Goal: Task Accomplishment & Management: Complete application form

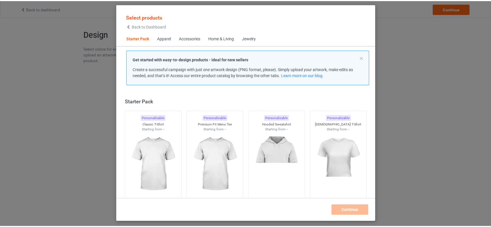
scroll to position [7, 0]
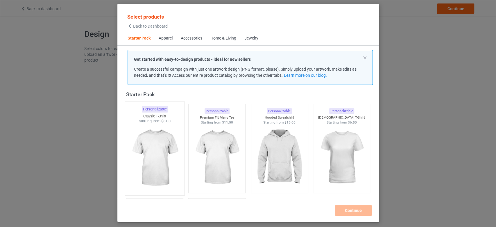
click at [152, 159] on img at bounding box center [154, 158] width 55 height 68
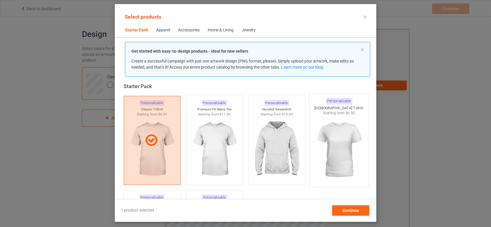
click at [337, 137] on img at bounding box center [339, 150] width 55 height 68
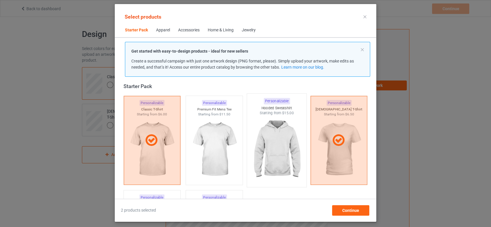
click at [276, 142] on img at bounding box center [276, 150] width 55 height 68
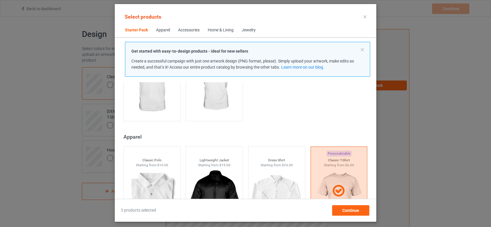
scroll to position [169, 0]
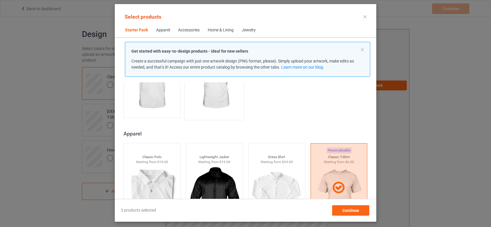
click at [225, 106] on img at bounding box center [214, 83] width 55 height 68
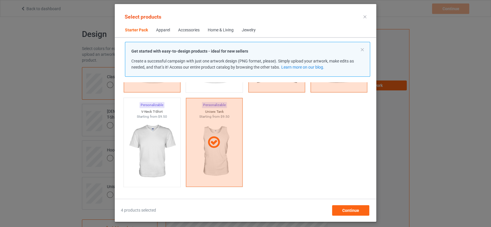
scroll to position [72, 0]
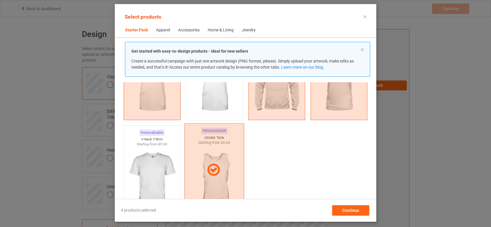
click at [212, 186] on div at bounding box center [215, 170] width 60 height 93
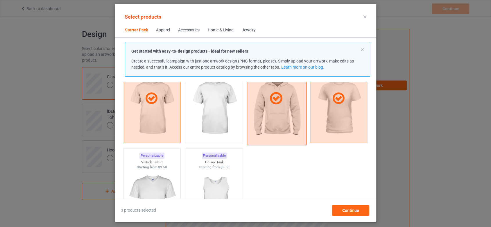
scroll to position [40, 0]
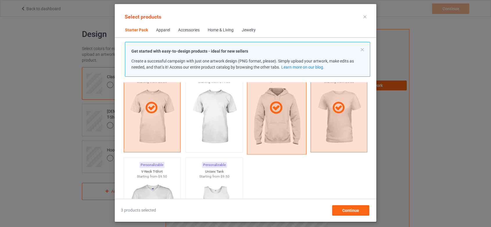
click at [276, 138] on div at bounding box center [277, 107] width 60 height 93
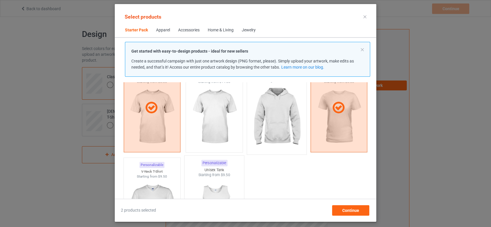
click at [215, 191] on img at bounding box center [214, 212] width 55 height 68
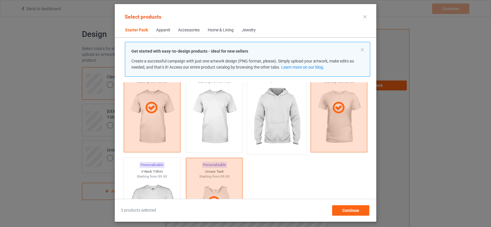
click at [269, 110] on img at bounding box center [276, 117] width 55 height 68
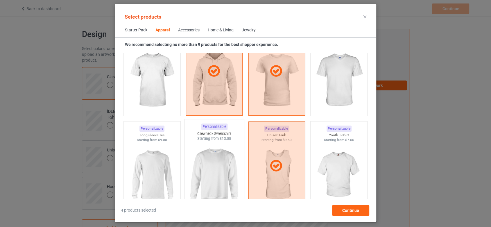
scroll to position [395, 0]
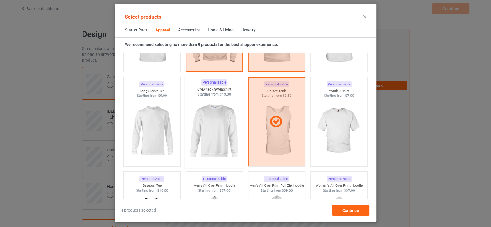
click at [212, 132] on img at bounding box center [214, 131] width 55 height 68
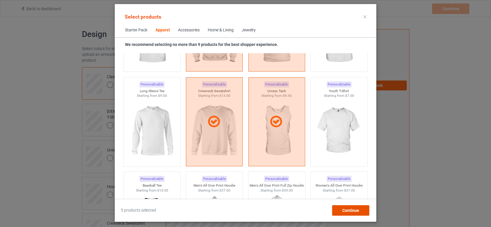
click at [347, 211] on span "Continue" at bounding box center [351, 210] width 17 height 5
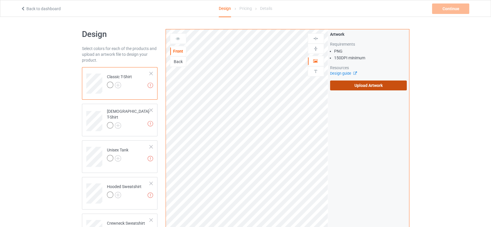
click at [386, 83] on label "Upload Artwork" at bounding box center [368, 86] width 77 height 10
click at [0, 0] on input "Upload Artwork" at bounding box center [0, 0] width 0 height 0
click at [386, 85] on label "Upload Artwork" at bounding box center [368, 86] width 77 height 10
click at [0, 0] on input "Upload Artwork" at bounding box center [0, 0] width 0 height 0
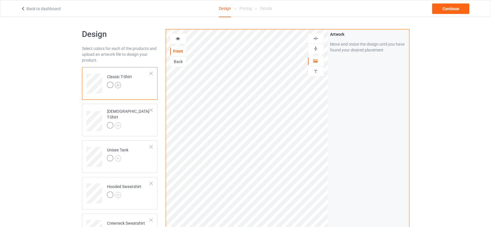
click at [116, 85] on img at bounding box center [118, 85] width 6 height 6
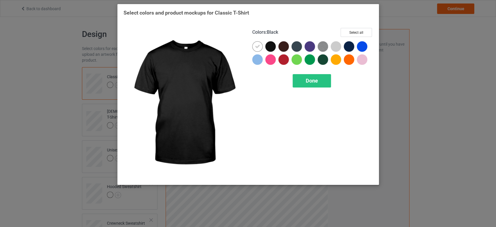
click at [271, 46] on div at bounding box center [270, 46] width 10 height 10
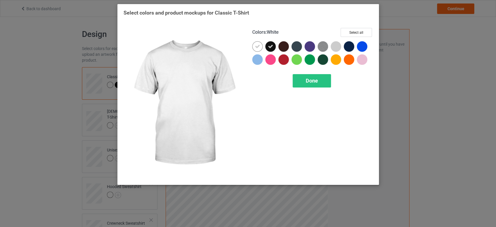
click at [259, 46] on icon at bounding box center [257, 46] width 5 height 5
drag, startPoint x: 360, startPoint y: 31, endPoint x: 338, endPoint y: 3, distance: 35.5
click at [360, 31] on button "Select all" at bounding box center [356, 32] width 31 height 9
click at [319, 84] on div "Done" at bounding box center [312, 80] width 38 height 13
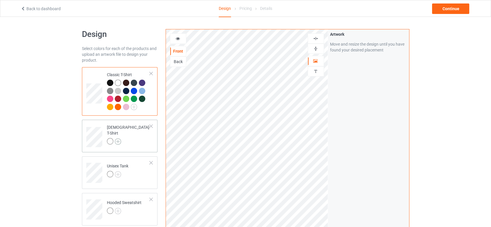
click at [119, 138] on img at bounding box center [118, 141] width 6 height 6
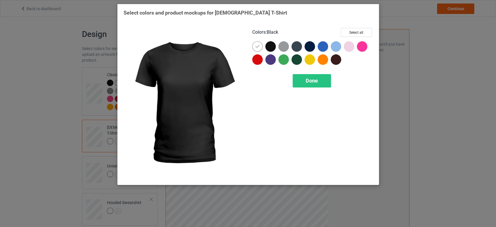
click at [272, 43] on div at bounding box center [270, 46] width 10 height 10
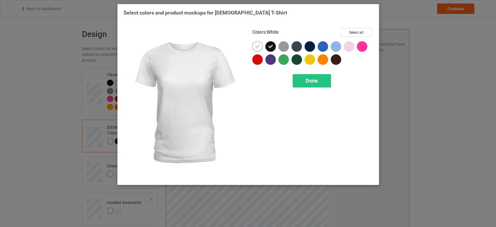
click at [259, 47] on icon at bounding box center [257, 46] width 5 height 5
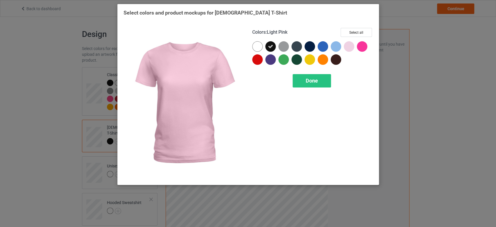
click at [351, 48] on div at bounding box center [349, 46] width 10 height 10
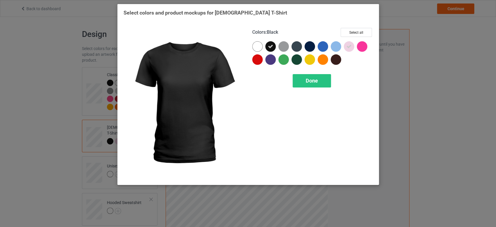
click at [275, 46] on div at bounding box center [270, 46] width 10 height 10
click at [352, 31] on button "Select all" at bounding box center [356, 32] width 31 height 9
click at [315, 80] on span "Done" at bounding box center [312, 81] width 12 height 6
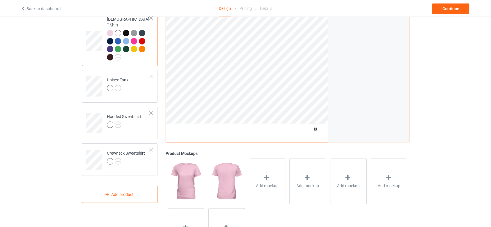
scroll to position [97, 0]
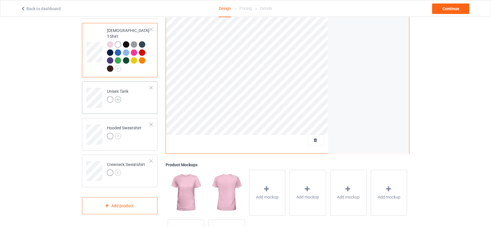
click at [119, 96] on img at bounding box center [118, 99] width 6 height 6
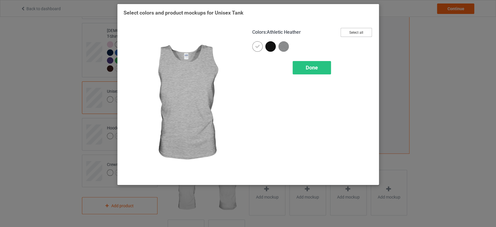
click at [358, 32] on button "Select all" at bounding box center [356, 32] width 31 height 9
click at [323, 69] on div "Done" at bounding box center [312, 67] width 38 height 13
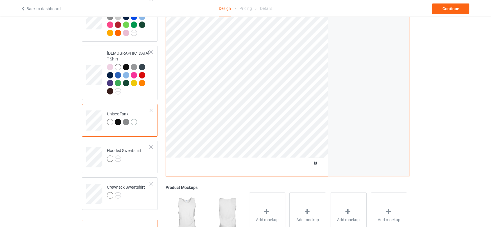
scroll to position [65, 0]
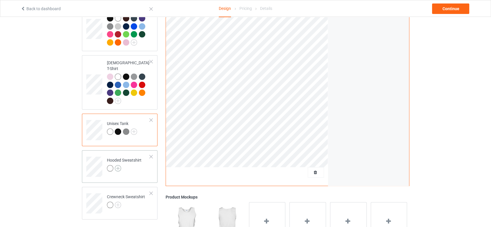
click at [118, 165] on img at bounding box center [118, 168] width 6 height 6
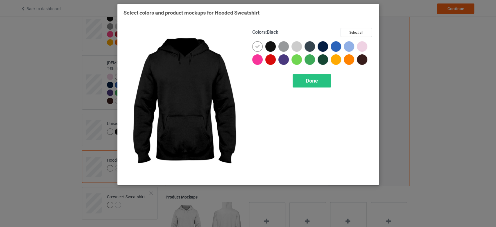
click at [274, 46] on div at bounding box center [270, 46] width 10 height 10
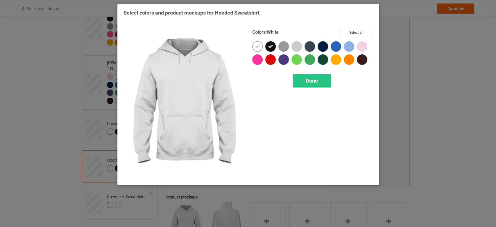
click at [259, 45] on icon at bounding box center [257, 46] width 5 height 5
click at [356, 30] on button "Select all" at bounding box center [356, 32] width 31 height 9
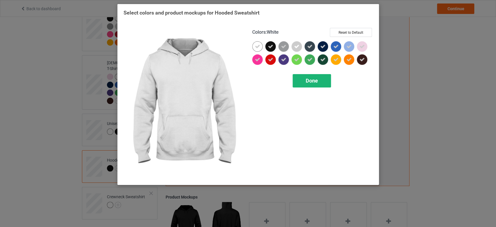
click at [312, 80] on span "Done" at bounding box center [312, 81] width 12 height 6
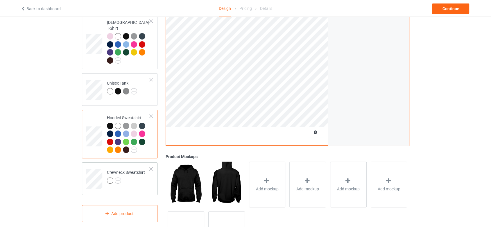
scroll to position [129, 0]
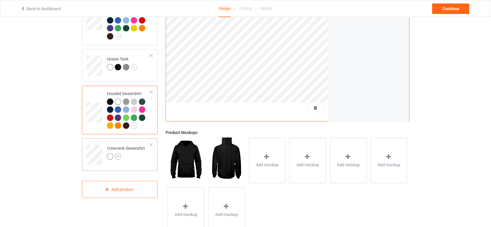
click at [119, 153] on img at bounding box center [118, 156] width 6 height 6
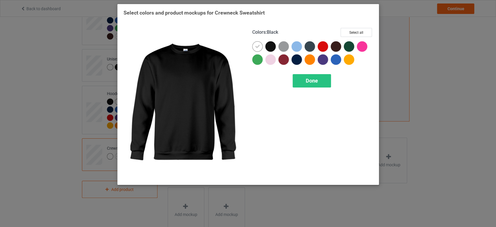
click at [270, 46] on div at bounding box center [270, 46] width 10 height 10
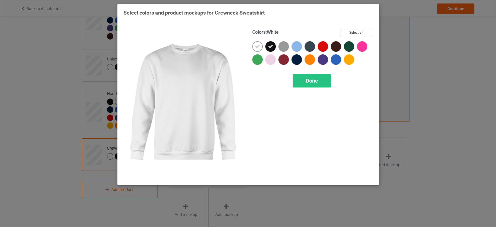
click at [259, 46] on icon at bounding box center [257, 46] width 5 height 5
click at [360, 32] on button "Select all" at bounding box center [356, 32] width 31 height 9
click at [320, 84] on div "Done" at bounding box center [312, 80] width 38 height 13
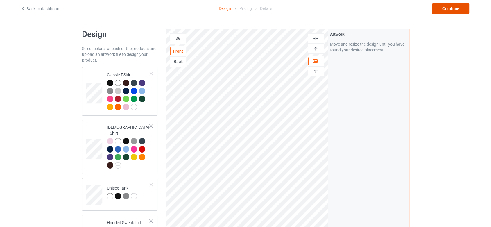
click at [452, 8] on div "Continue" at bounding box center [450, 8] width 37 height 10
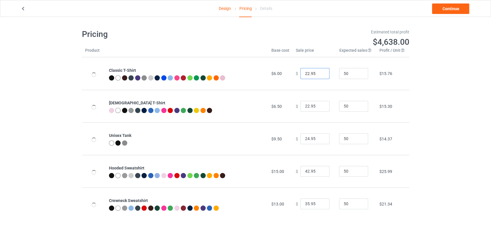
click at [306, 73] on input "22.95" at bounding box center [315, 73] width 29 height 11
type input "17.95"
click at [328, 66] on td "$ 17.95" at bounding box center [315, 73] width 44 height 33
click at [306, 106] on input "22.95" at bounding box center [315, 106] width 29 height 11
type input "19.95"
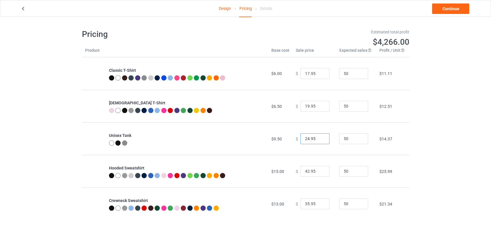
click at [305, 138] on input "24.95" at bounding box center [315, 138] width 29 height 11
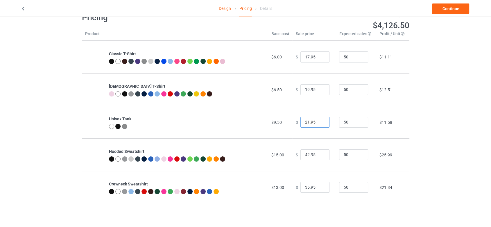
type input "21.95"
drag, startPoint x: 305, startPoint y: 155, endPoint x: 307, endPoint y: 153, distance: 3.3
click at [305, 155] on input "42.95" at bounding box center [315, 154] width 29 height 11
type input "39.95"
click at [306, 187] on input "35.95" at bounding box center [315, 187] width 29 height 11
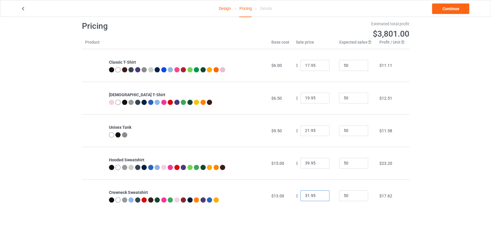
scroll to position [0, 0]
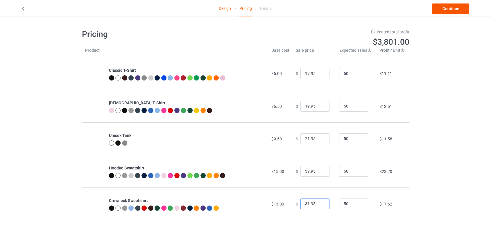
type input "31.95"
click at [453, 9] on link "Continue" at bounding box center [450, 8] width 37 height 10
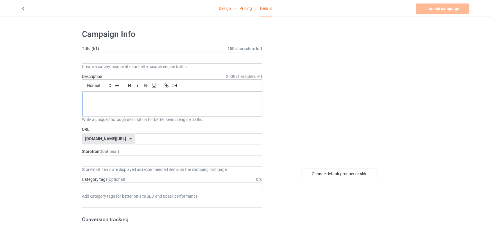
click at [131, 110] on div at bounding box center [172, 104] width 180 height 24
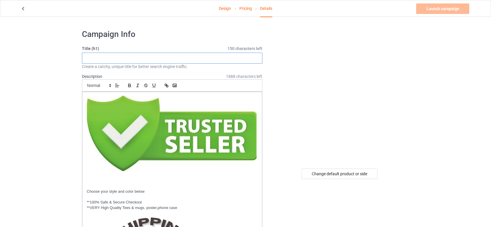
click at [145, 54] on input "text" at bounding box center [172, 58] width 181 height 11
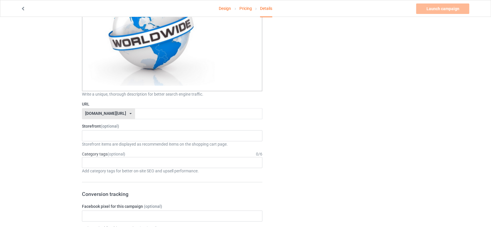
scroll to position [323, 0]
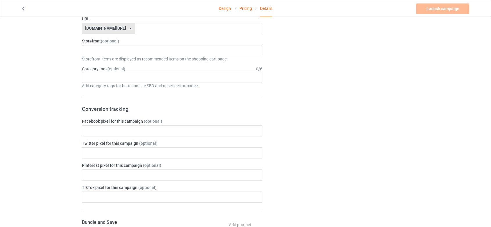
type input "Lion Flowers"
click at [144, 31] on input "text" at bounding box center [198, 28] width 127 height 11
type input "lionflowers"
click at [174, 48] on div "Lion Store Elephants Store 68a1c5bf736d4e002f88bf6d 67cdd63be0c09c003048241a" at bounding box center [172, 50] width 181 height 11
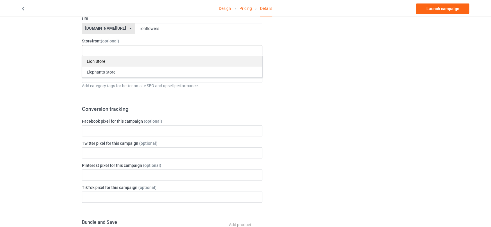
click at [155, 59] on div "Lion Store" at bounding box center [172, 61] width 180 height 11
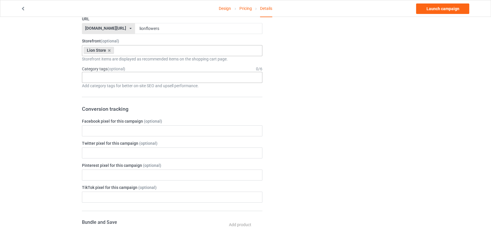
click at [160, 76] on div "Age > [DEMOGRAPHIC_DATA] > 1 Age > [DEMOGRAPHIC_DATA] Months > 1 Month Age > [D…" at bounding box center [172, 77] width 181 height 11
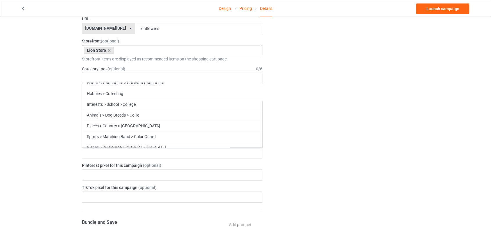
scroll to position [24949, 0]
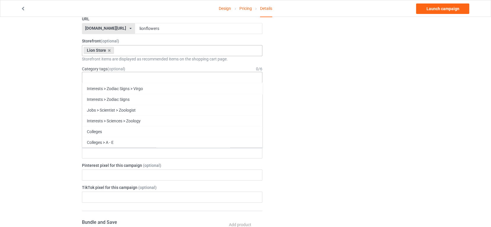
click at [149, 212] on div "Lions" at bounding box center [172, 217] width 180 height 11
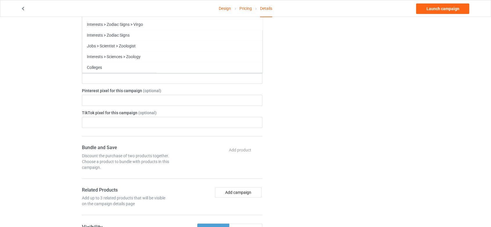
scroll to position [452, 0]
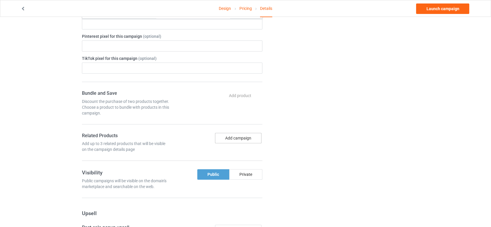
click at [230, 134] on button "Add campaign" at bounding box center [238, 138] width 47 height 10
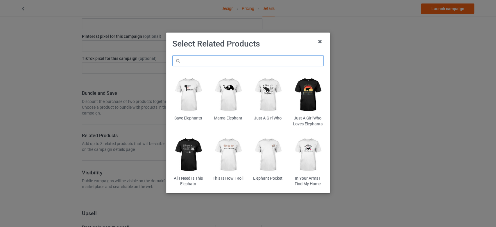
click at [244, 61] on input "text" at bounding box center [247, 60] width 151 height 11
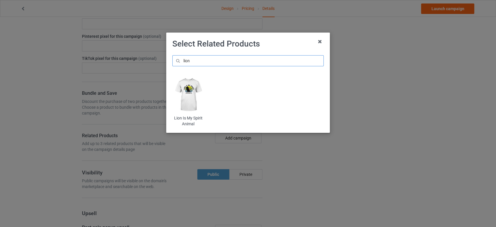
type input "lion"
click at [196, 103] on img at bounding box center [188, 95] width 32 height 40
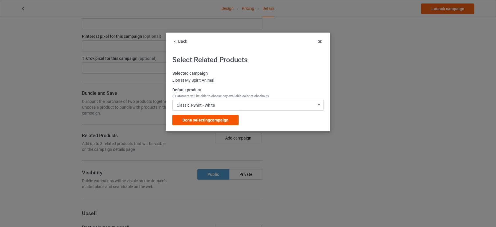
click at [212, 122] on span "Done selecting campaign" at bounding box center [206, 120] width 46 height 5
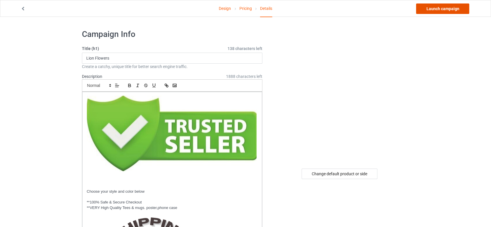
click at [451, 8] on link "Launch campaign" at bounding box center [442, 8] width 53 height 10
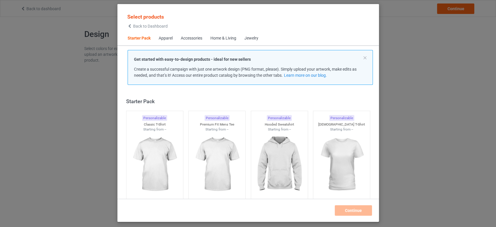
scroll to position [7, 0]
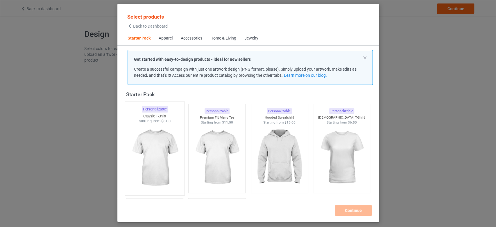
click at [163, 162] on img at bounding box center [154, 158] width 55 height 68
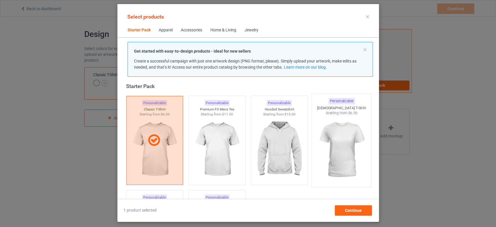
click at [354, 124] on img at bounding box center [341, 150] width 55 height 68
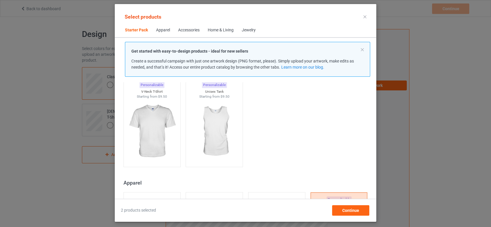
scroll to position [129, 0]
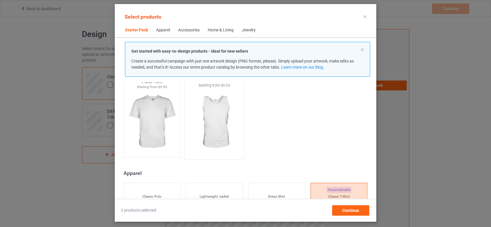
click at [216, 129] on img at bounding box center [214, 122] width 55 height 68
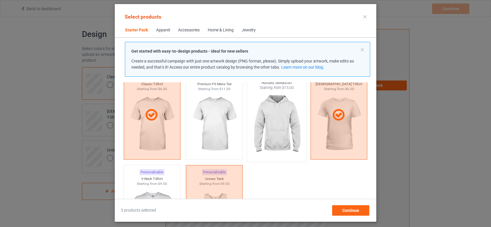
click at [263, 124] on img at bounding box center [276, 124] width 55 height 68
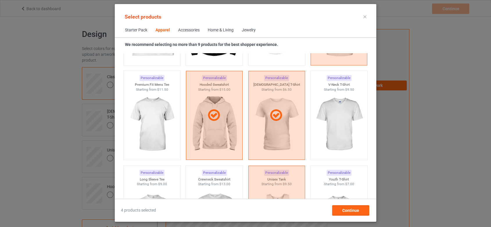
scroll to position [420, 0]
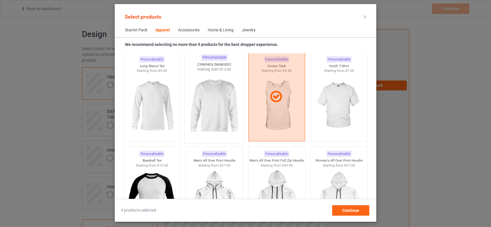
click at [211, 103] on img at bounding box center [214, 106] width 55 height 68
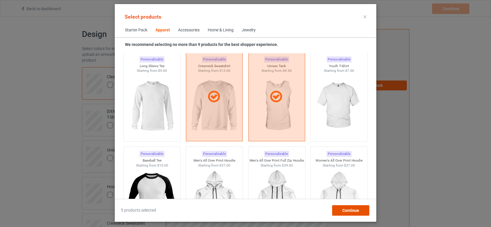
click at [361, 210] on div "Continue" at bounding box center [350, 210] width 37 height 10
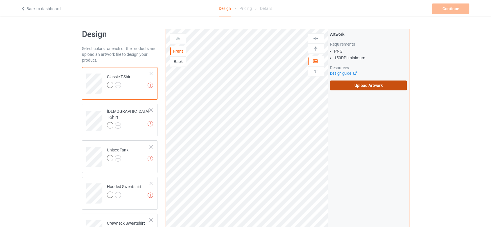
click at [344, 82] on label "Upload Artwork" at bounding box center [368, 86] width 77 height 10
click at [0, 0] on input "Upload Artwork" at bounding box center [0, 0] width 0 height 0
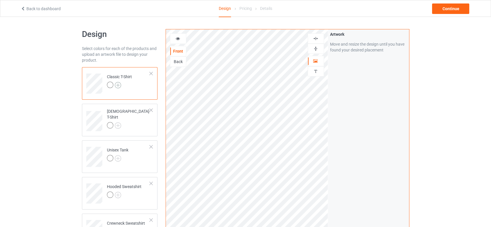
click at [119, 85] on img at bounding box center [118, 85] width 6 height 6
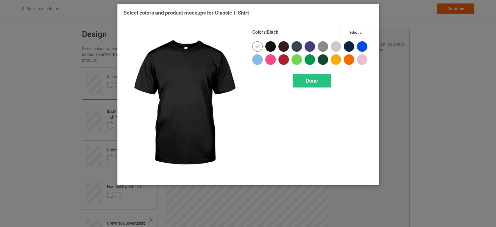
click at [274, 47] on div at bounding box center [270, 46] width 10 height 10
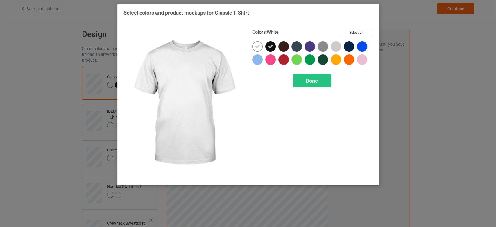
click at [260, 44] on icon at bounding box center [257, 46] width 5 height 5
drag, startPoint x: 356, startPoint y: 29, endPoint x: 300, endPoint y: 8, distance: 59.8
click at [356, 29] on button "Select all" at bounding box center [356, 32] width 31 height 9
click at [314, 82] on span "Done" at bounding box center [312, 81] width 12 height 6
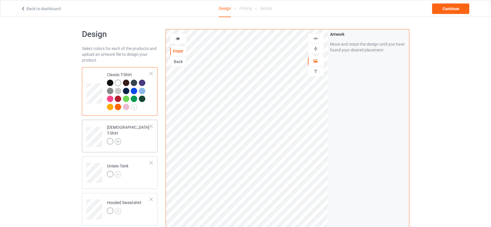
click at [116, 138] on img at bounding box center [118, 141] width 6 height 6
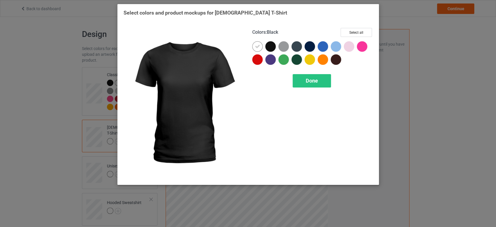
click at [270, 46] on div at bounding box center [270, 46] width 10 height 10
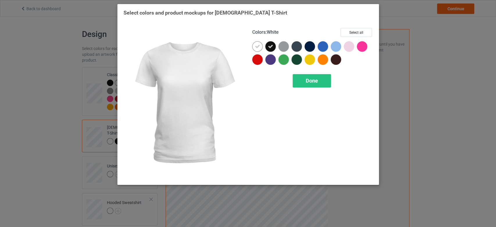
click at [261, 44] on div at bounding box center [257, 46] width 10 height 10
drag, startPoint x: 358, startPoint y: 30, endPoint x: 278, endPoint y: 1, distance: 85.0
click at [358, 29] on button "Select all" at bounding box center [356, 32] width 31 height 9
click at [313, 83] on span "Done" at bounding box center [312, 81] width 12 height 6
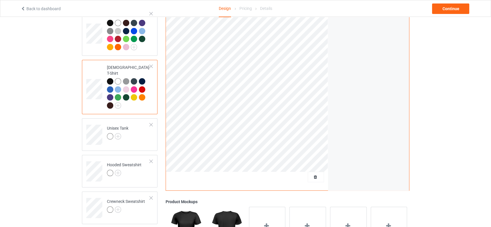
scroll to position [97, 0]
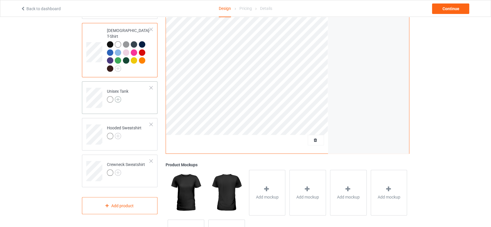
click at [118, 96] on img at bounding box center [118, 99] width 6 height 6
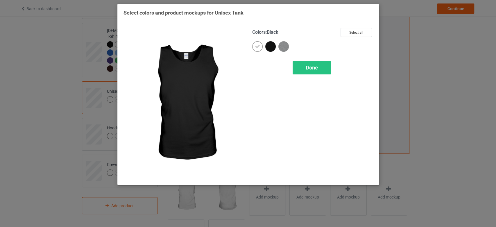
click at [267, 44] on div at bounding box center [270, 46] width 10 height 10
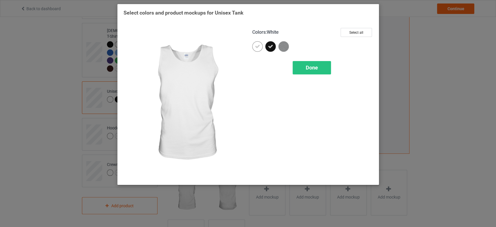
click at [257, 46] on icon at bounding box center [257, 46] width 5 height 5
click at [363, 33] on button "Select all" at bounding box center [356, 32] width 31 height 9
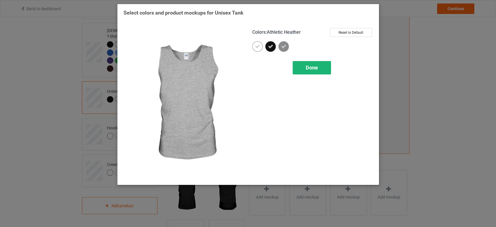
click at [301, 69] on div "Done" at bounding box center [312, 67] width 38 height 13
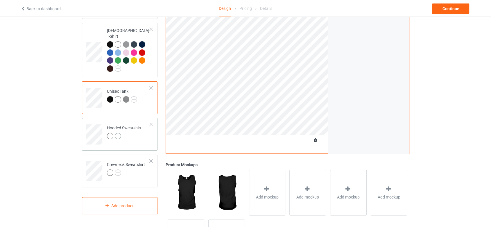
click at [120, 133] on img at bounding box center [118, 136] width 6 height 6
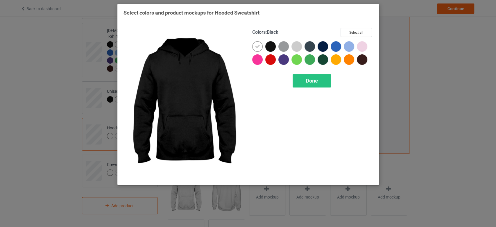
click at [268, 46] on div at bounding box center [270, 46] width 10 height 10
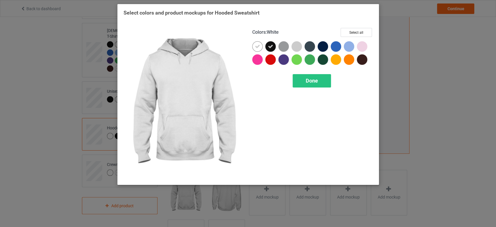
click at [258, 46] on icon at bounding box center [257, 46] width 5 height 5
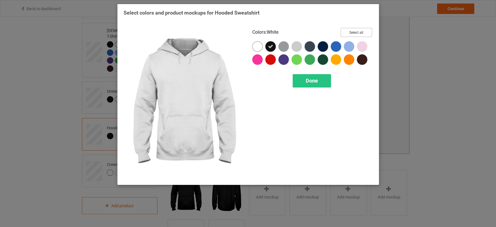
click at [351, 34] on button "Select all" at bounding box center [356, 32] width 31 height 9
click at [307, 83] on span "Done" at bounding box center [312, 81] width 12 height 6
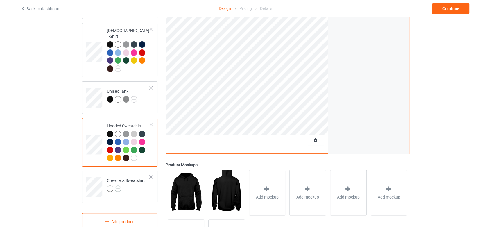
click at [117, 186] on img at bounding box center [118, 189] width 6 height 6
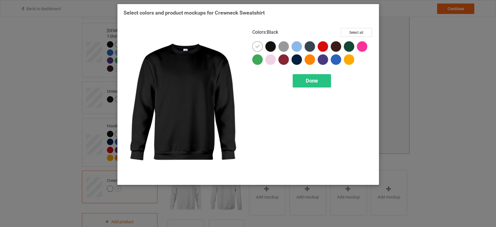
click at [270, 46] on div at bounding box center [270, 46] width 10 height 10
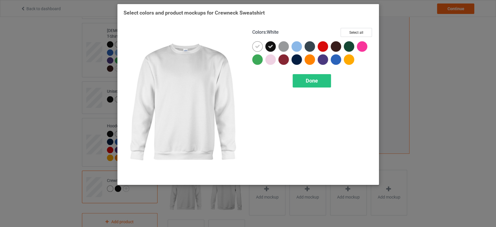
click at [259, 46] on icon at bounding box center [257, 46] width 5 height 5
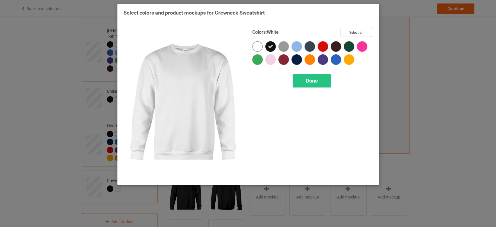
click at [349, 32] on button "Select all" at bounding box center [356, 32] width 31 height 9
click at [321, 79] on div "Done" at bounding box center [312, 80] width 38 height 13
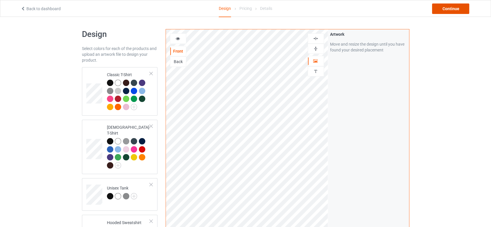
click at [451, 6] on div "Continue" at bounding box center [450, 8] width 37 height 10
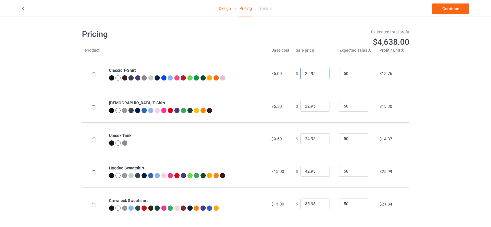
click at [306, 73] on input "22.95" at bounding box center [315, 73] width 29 height 11
type input "17.95"
click at [306, 104] on input "22.95" at bounding box center [315, 106] width 29 height 11
type input "19.95"
click at [306, 138] on input "24.95" at bounding box center [315, 138] width 29 height 11
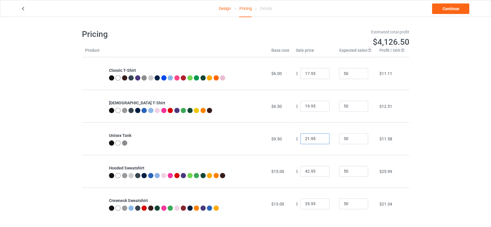
type input "21.95"
click at [306, 171] on input "42.95" at bounding box center [315, 171] width 29 height 11
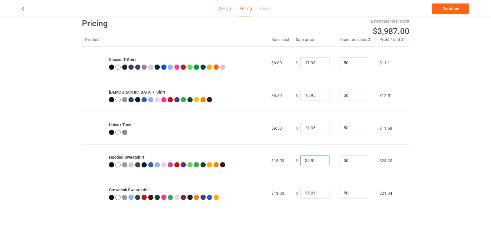
scroll to position [17, 0]
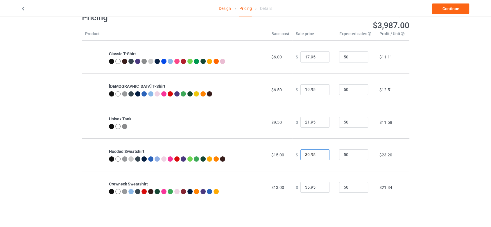
type input "39.95"
click at [306, 189] on input "35.95" at bounding box center [315, 187] width 29 height 11
type input "31.95"
click at [451, 8] on link "Continue" at bounding box center [450, 8] width 37 height 10
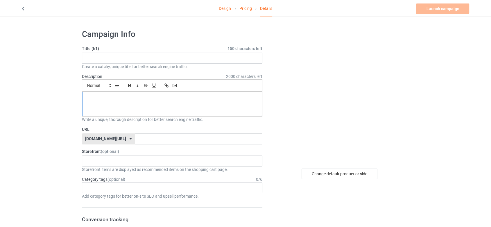
click at [124, 104] on div at bounding box center [172, 104] width 180 height 24
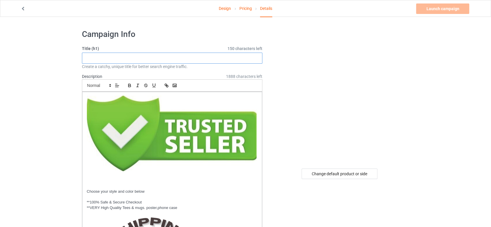
click at [147, 54] on input "text" at bounding box center [172, 58] width 181 height 11
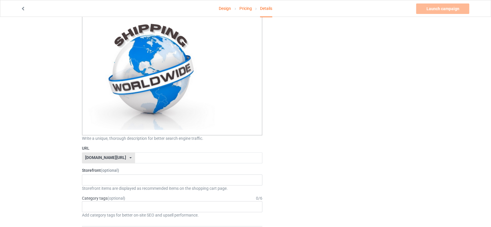
scroll to position [291, 0]
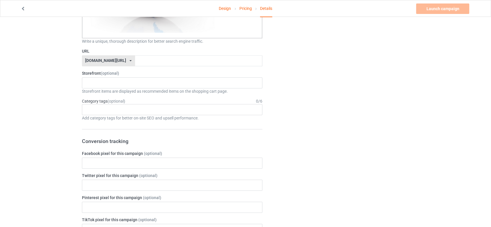
type input "[PERSON_NAME]"
click at [152, 60] on input "text" at bounding box center [198, 60] width 127 height 11
type input "hakunamatata"
click at [147, 81] on div "Lion Store Elephants Store 68a1c5bf736d4e002f88bf6d 67cdd63be0c09c003048241a" at bounding box center [172, 82] width 181 height 11
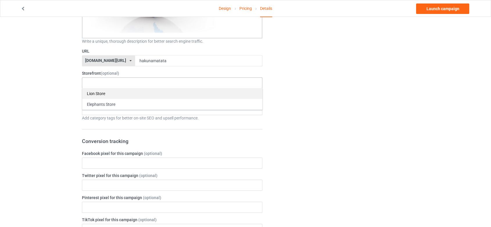
click at [146, 92] on div "Lion Store" at bounding box center [172, 93] width 180 height 11
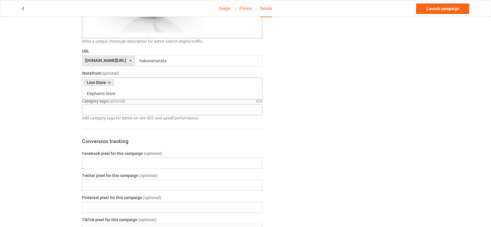
click at [154, 104] on div "Age > [DEMOGRAPHIC_DATA] > 1 Age > [DEMOGRAPHIC_DATA] Months > 1 Month Age > [D…" at bounding box center [172, 109] width 181 height 11
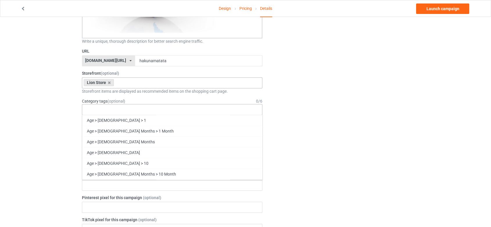
scroll to position [24949, 0]
click at [357, 107] on div "Change default product or side" at bounding box center [340, 133] width 147 height 799
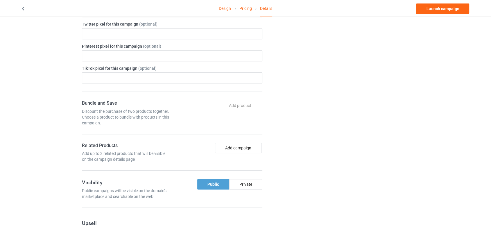
scroll to position [452, 0]
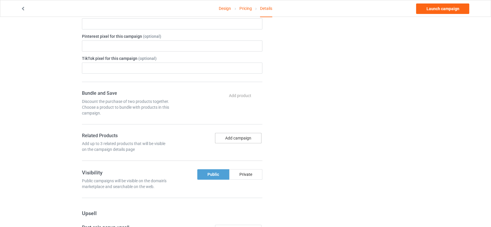
click at [234, 134] on button "Add campaign" at bounding box center [238, 138] width 47 height 10
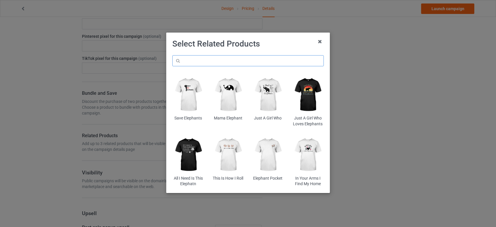
click at [233, 60] on input "text" at bounding box center [247, 60] width 151 height 11
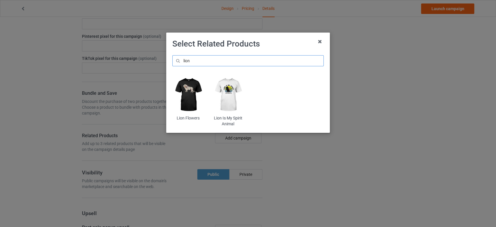
type input "lion"
click at [190, 93] on img at bounding box center [188, 95] width 32 height 40
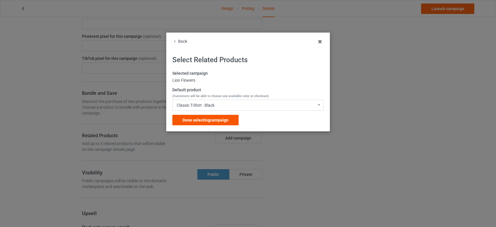
click at [198, 119] on span "Done selecting campaign" at bounding box center [206, 120] width 46 height 5
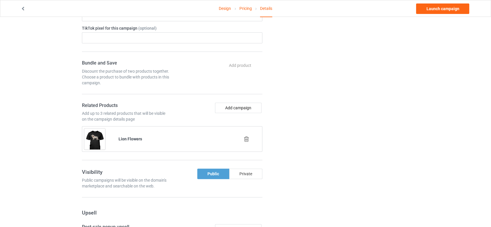
scroll to position [517, 0]
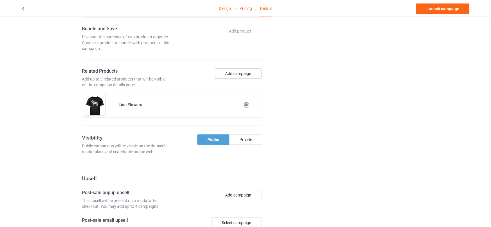
click at [238, 71] on button "Add campaign" at bounding box center [238, 73] width 47 height 10
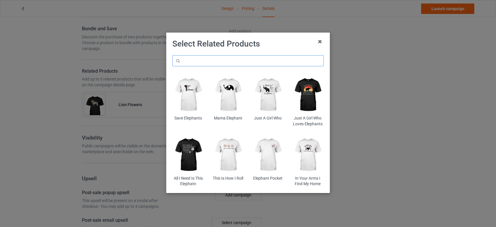
click at [234, 59] on input "text" at bounding box center [247, 60] width 151 height 11
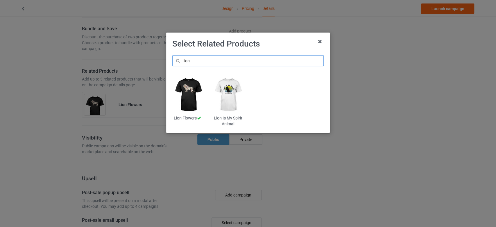
type input "lion"
click at [235, 92] on img at bounding box center [228, 95] width 32 height 40
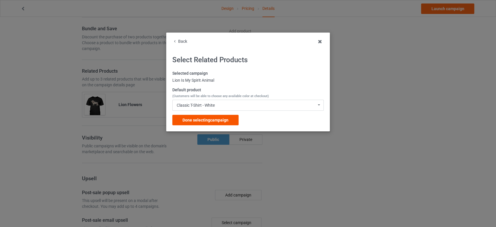
click at [212, 120] on span "Done selecting campaign" at bounding box center [206, 120] width 46 height 5
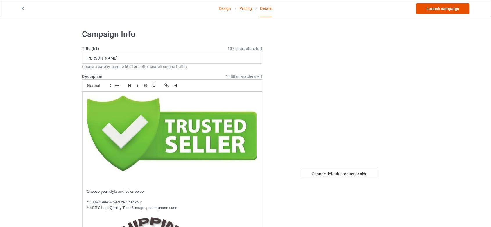
click at [443, 7] on link "Launch campaign" at bounding box center [442, 8] width 53 height 10
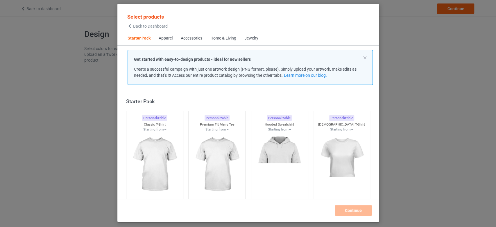
scroll to position [7, 0]
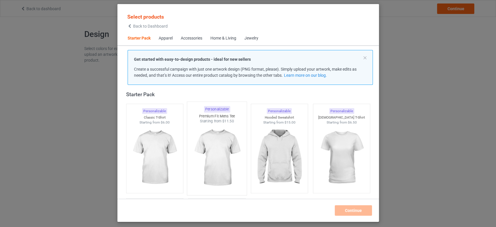
drag, startPoint x: 144, startPoint y: 157, endPoint x: 243, endPoint y: 153, distance: 98.6
click at [145, 157] on img at bounding box center [155, 157] width 52 height 65
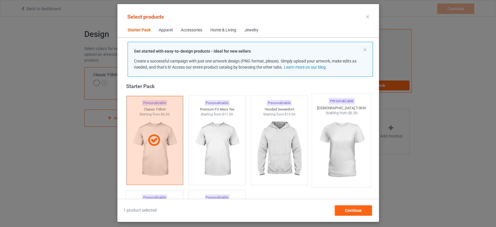
click at [326, 146] on img at bounding box center [341, 150] width 55 height 68
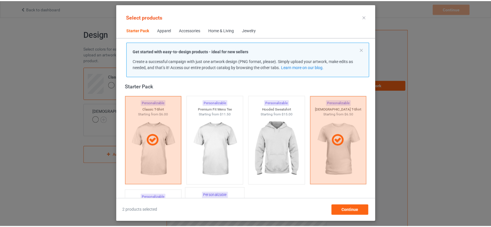
scroll to position [72, 0]
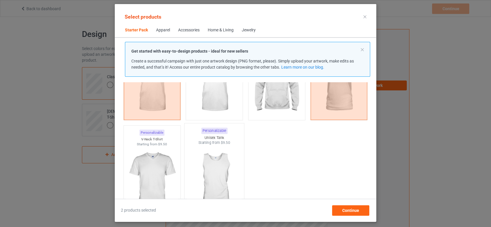
click at [218, 164] on img at bounding box center [214, 179] width 55 height 68
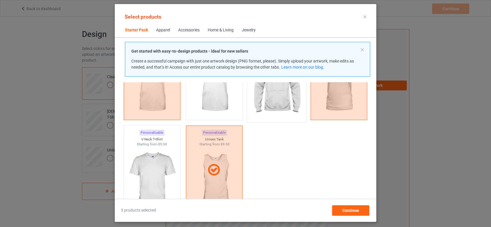
click at [263, 100] on img at bounding box center [276, 85] width 55 height 68
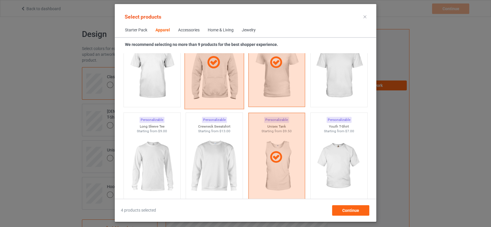
scroll to position [363, 0]
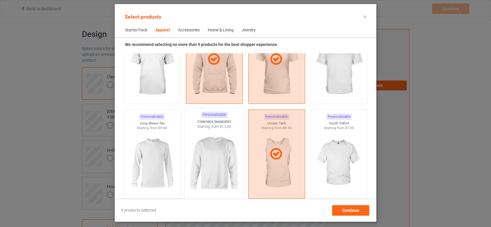
click at [194, 150] on img at bounding box center [214, 163] width 55 height 68
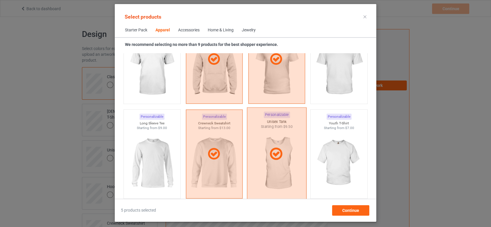
scroll to position [395, 0]
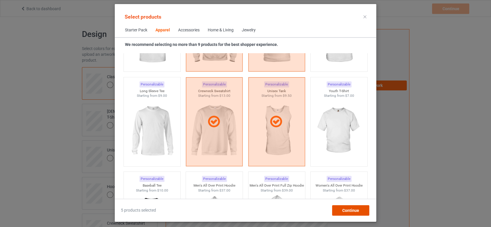
click at [356, 211] on span "Continue" at bounding box center [351, 210] width 17 height 5
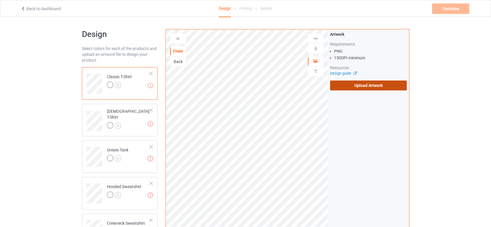
click at [356, 85] on label "Upload Artwork" at bounding box center [368, 86] width 77 height 10
click at [0, 0] on input "Upload Artwork" at bounding box center [0, 0] width 0 height 0
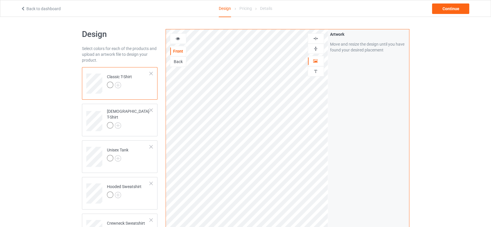
click at [357, 102] on div "Artwork Move and resize the design until you have found your desired placement" at bounding box center [368, 139] width 81 height 221
click at [116, 85] on img at bounding box center [118, 85] width 6 height 6
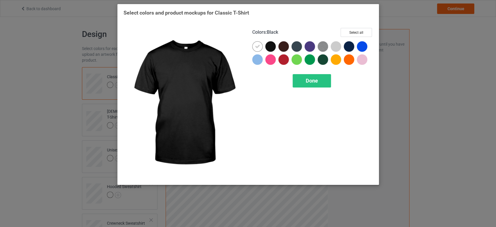
click at [272, 47] on div at bounding box center [270, 46] width 10 height 10
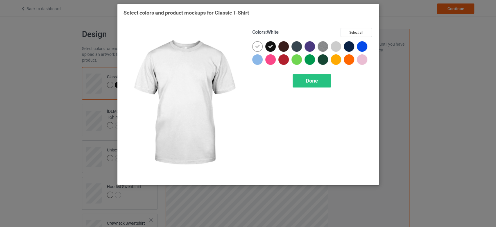
click at [258, 47] on icon at bounding box center [257, 46] width 5 height 5
click at [354, 31] on button "Select all" at bounding box center [356, 32] width 31 height 9
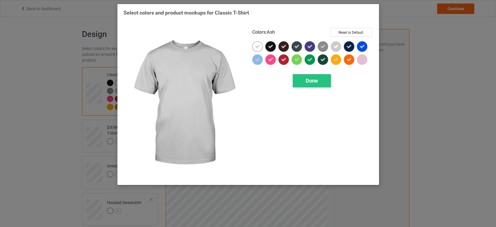
click at [335, 45] on icon at bounding box center [336, 46] width 5 height 5
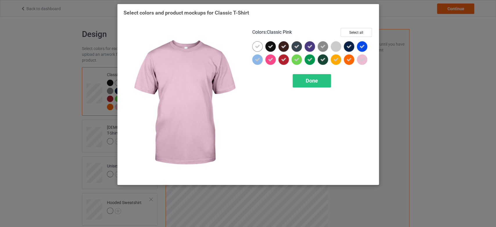
click at [361, 62] on icon at bounding box center [362, 59] width 5 height 5
click at [364, 61] on div at bounding box center [362, 59] width 10 height 10
click at [316, 81] on span "Done" at bounding box center [312, 81] width 12 height 6
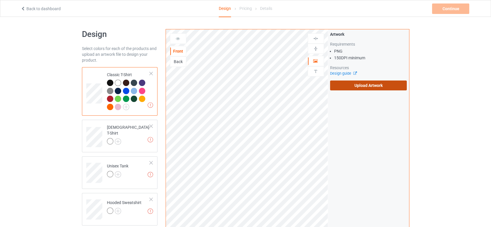
click at [374, 85] on label "Upload Artwork" at bounding box center [368, 86] width 77 height 10
click at [0, 0] on input "Upload Artwork" at bounding box center [0, 0] width 0 height 0
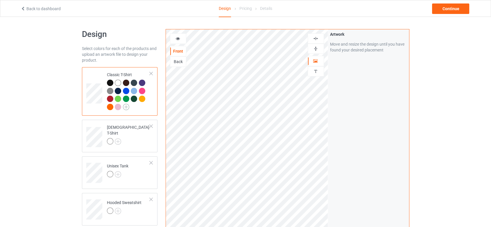
click at [126, 109] on img at bounding box center [126, 107] width 6 height 6
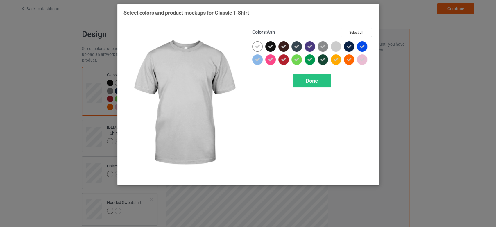
click at [337, 44] on div at bounding box center [336, 46] width 10 height 10
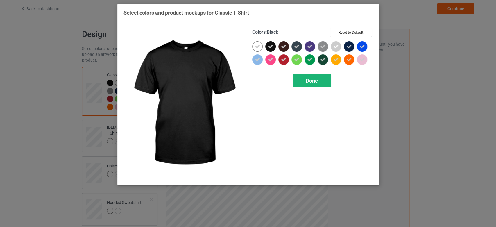
click at [316, 83] on span "Done" at bounding box center [312, 81] width 12 height 6
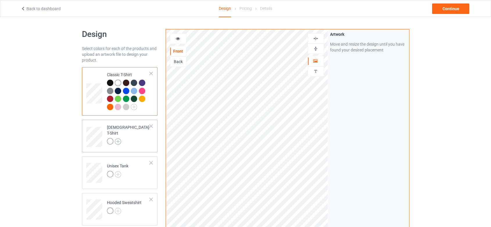
click at [118, 139] on img at bounding box center [118, 141] width 6 height 6
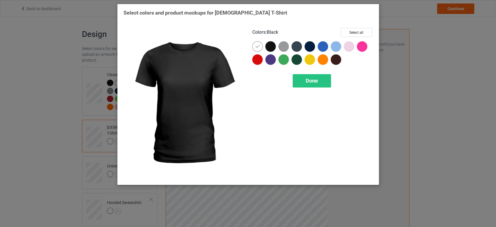
click at [269, 47] on div at bounding box center [270, 46] width 10 height 10
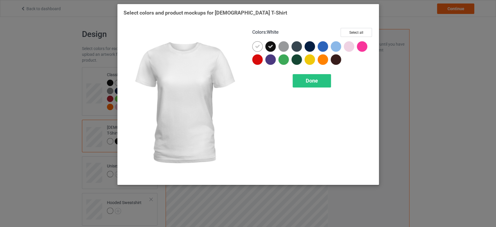
click at [259, 47] on icon at bounding box center [257, 46] width 5 height 5
click at [354, 28] on button "Select all" at bounding box center [356, 32] width 31 height 9
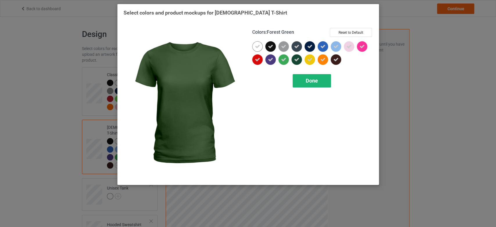
click at [302, 81] on div "Done" at bounding box center [312, 80] width 38 height 13
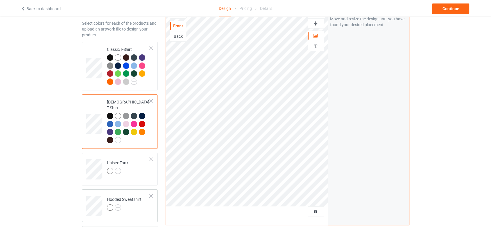
scroll to position [65, 0]
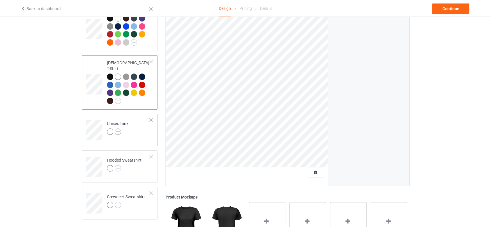
click at [119, 129] on img at bounding box center [118, 132] width 6 height 6
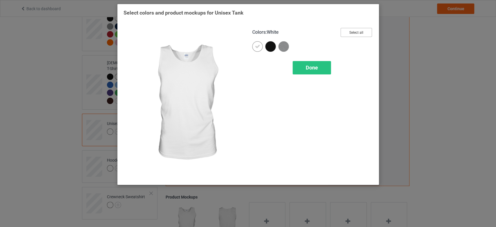
click at [361, 31] on button "Select all" at bounding box center [356, 32] width 31 height 9
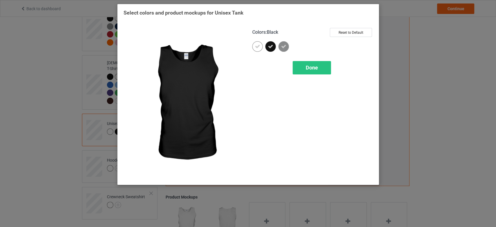
click at [271, 47] on icon at bounding box center [270, 46] width 5 height 5
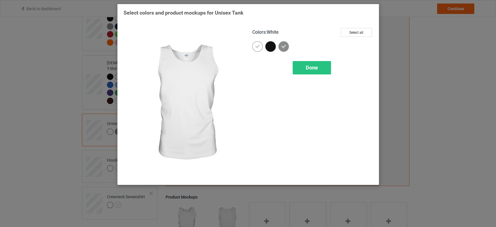
click at [258, 47] on icon at bounding box center [257, 46] width 5 height 5
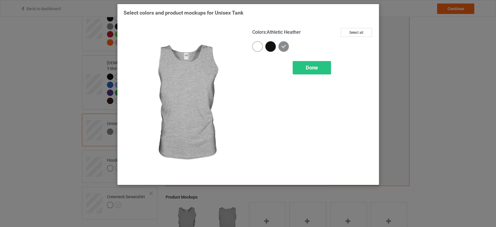
click at [284, 47] on icon at bounding box center [283, 46] width 5 height 5
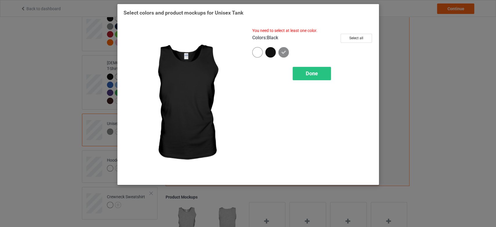
click at [268, 49] on div at bounding box center [270, 52] width 10 height 10
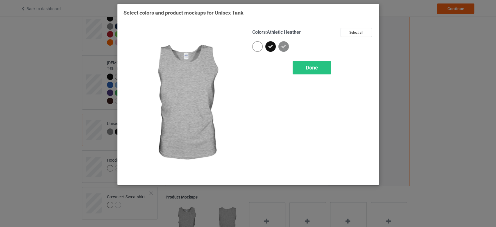
click at [284, 47] on icon at bounding box center [283, 46] width 5 height 5
click at [349, 29] on button "Select all" at bounding box center [356, 32] width 31 height 9
click at [313, 66] on span "Done" at bounding box center [312, 68] width 12 height 6
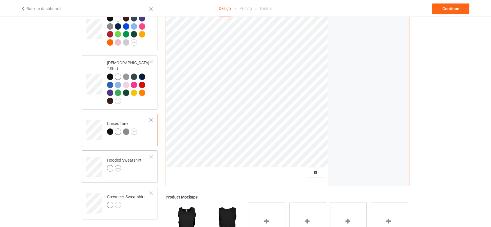
click at [118, 165] on img at bounding box center [118, 168] width 6 height 6
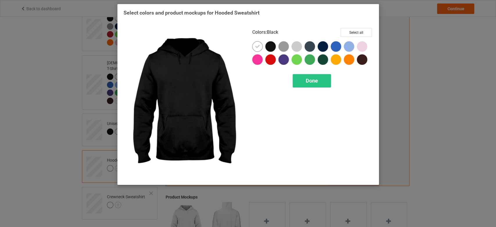
click at [271, 44] on div at bounding box center [270, 46] width 10 height 10
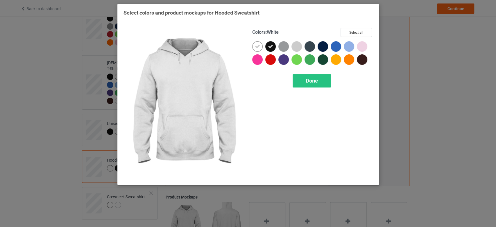
click at [258, 44] on icon at bounding box center [257, 46] width 5 height 5
click at [356, 30] on button "Select all" at bounding box center [356, 32] width 31 height 9
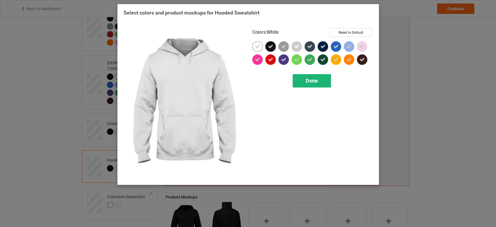
click at [325, 85] on div "Done" at bounding box center [312, 80] width 38 height 13
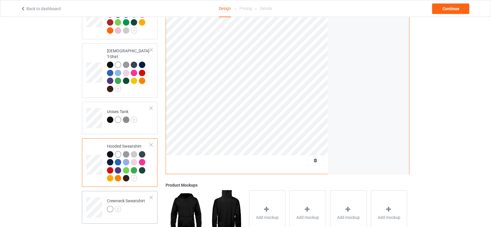
scroll to position [97, 0]
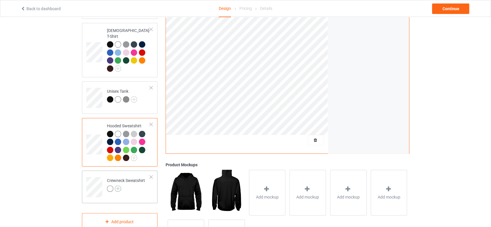
click at [119, 186] on img at bounding box center [118, 189] width 6 height 6
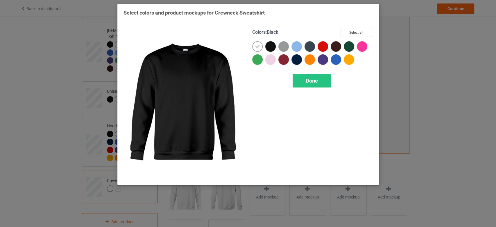
drag, startPoint x: 271, startPoint y: 44, endPoint x: 257, endPoint y: 44, distance: 14.0
click at [271, 44] on div at bounding box center [270, 46] width 10 height 10
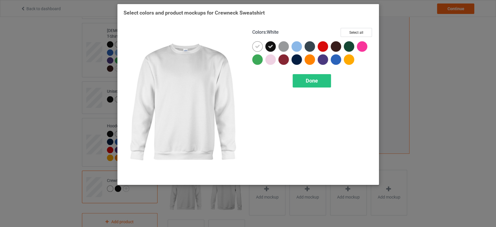
drag, startPoint x: 257, startPoint y: 44, endPoint x: 254, endPoint y: 23, distance: 21.4
click at [257, 44] on icon at bounding box center [257, 46] width 5 height 5
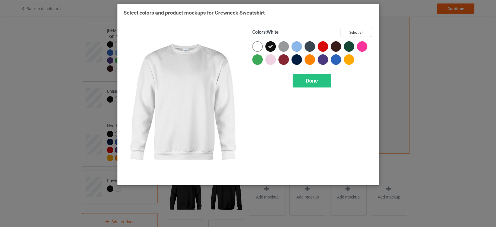
click at [358, 33] on button "Select all" at bounding box center [356, 32] width 31 height 9
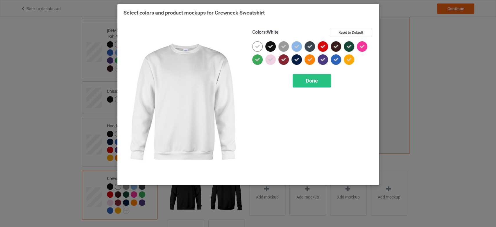
click at [256, 44] on div at bounding box center [257, 46] width 10 height 10
click at [259, 44] on div at bounding box center [257, 46] width 10 height 10
click at [323, 82] on div "Done" at bounding box center [312, 80] width 38 height 13
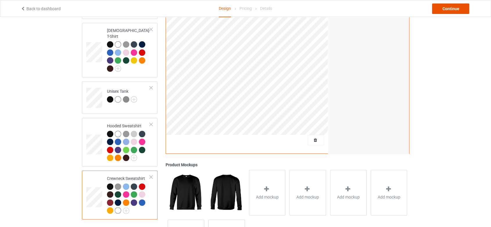
click at [446, 12] on div "Continue" at bounding box center [450, 8] width 37 height 10
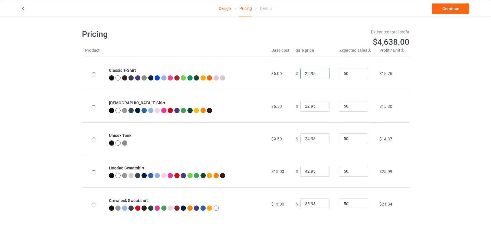
click at [306, 73] on input "22.95" at bounding box center [315, 73] width 29 height 11
type input "17.95"
click at [306, 104] on input "22.95" at bounding box center [315, 106] width 29 height 11
type input "19.95"
click at [306, 138] on input "24.95" at bounding box center [315, 138] width 29 height 11
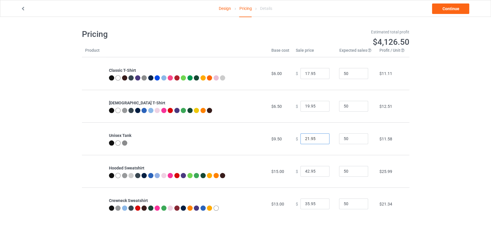
type input "21.95"
click at [306, 171] on input "42.95" at bounding box center [315, 171] width 29 height 11
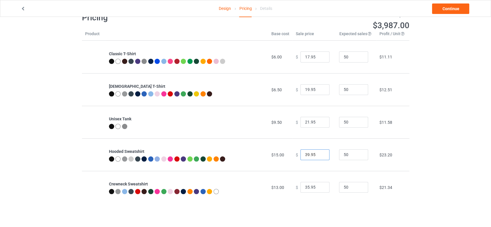
type input "39.95"
click at [306, 188] on input "35.95" at bounding box center [315, 187] width 29 height 11
type input "31.95"
click at [444, 8] on link "Continue" at bounding box center [450, 8] width 37 height 10
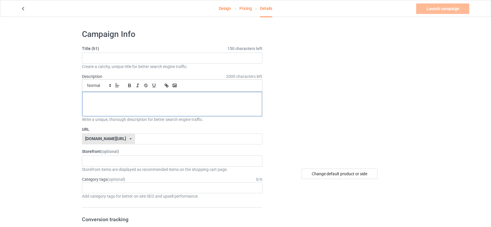
click at [167, 99] on p at bounding box center [172, 99] width 171 height 6
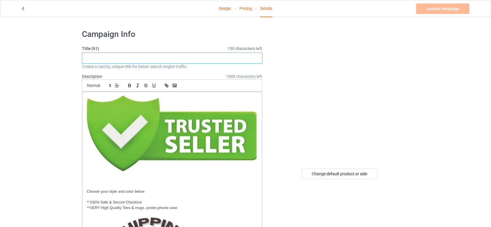
click at [186, 55] on input "text" at bounding box center [172, 58] width 181 height 11
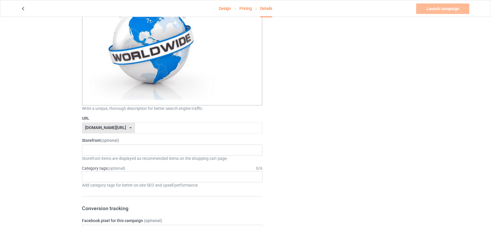
scroll to position [291, 0]
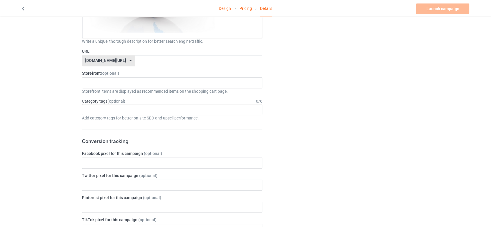
type input "Hakuna 2"
click at [149, 57] on input "text" at bounding box center [198, 60] width 127 height 11
type input "hakuna"
click at [147, 85] on div "Lion Store Elephants Store 68a1c5bf736d4e002f88bf6d 67cdd63be0c09c003048241a" at bounding box center [172, 82] width 181 height 11
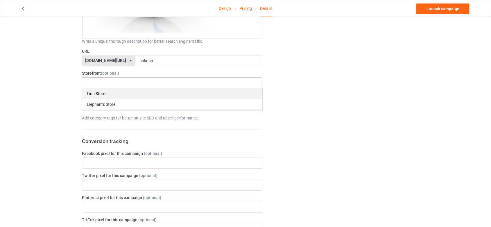
click at [147, 93] on div "Lion Store" at bounding box center [172, 93] width 180 height 11
click at [187, 111] on div "Age > [DEMOGRAPHIC_DATA] > 1 Age > [DEMOGRAPHIC_DATA] Months > 1 Month Age > [D…" at bounding box center [172, 109] width 181 height 11
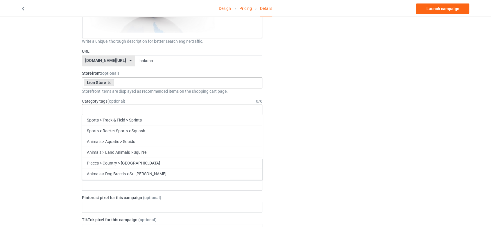
scroll to position [24949, 0]
click at [348, 117] on div "Change default product or side" at bounding box center [340, 133] width 147 height 799
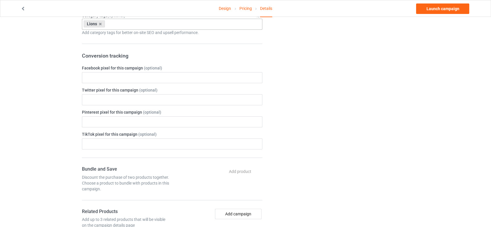
scroll to position [420, 0]
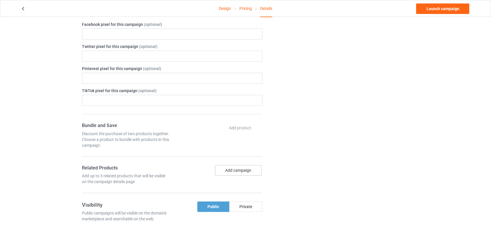
click at [228, 169] on button "Add campaign" at bounding box center [238, 170] width 47 height 10
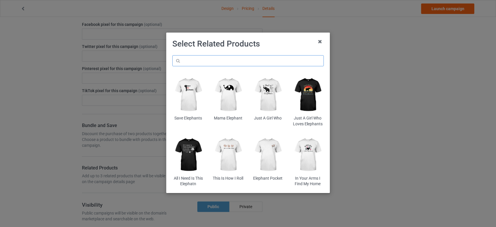
click at [197, 63] on input "text" at bounding box center [247, 60] width 151 height 11
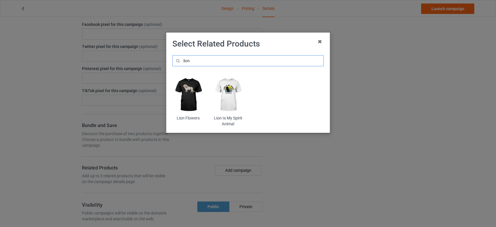
type input "lion"
click at [190, 91] on img at bounding box center [188, 95] width 32 height 40
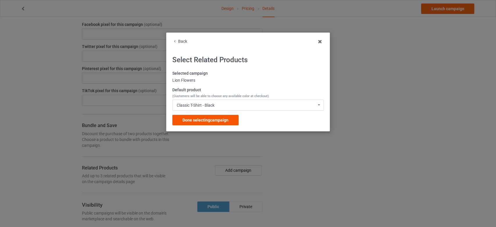
click at [215, 120] on span "Done selecting campaign" at bounding box center [206, 120] width 46 height 5
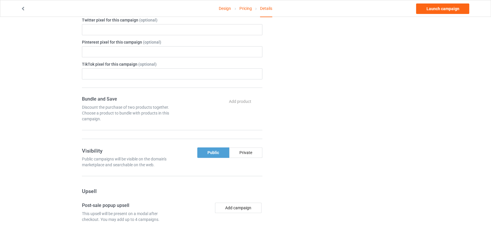
scroll to position [484, 0]
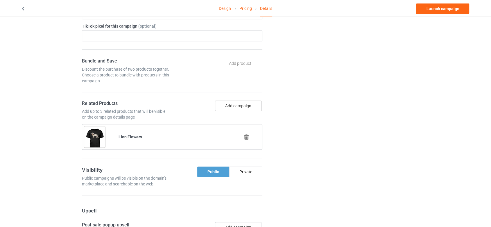
click at [235, 103] on button "Add campaign" at bounding box center [238, 106] width 47 height 10
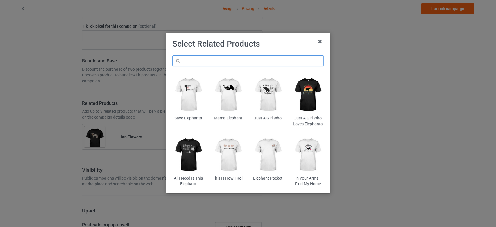
click at [231, 60] on input "text" at bounding box center [247, 60] width 151 height 11
type input "lion"
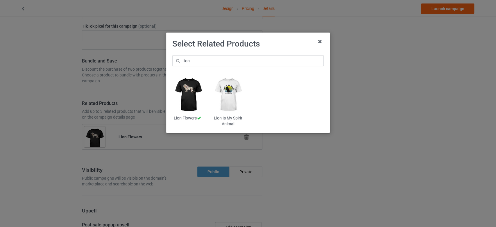
click at [226, 93] on img at bounding box center [228, 95] width 32 height 40
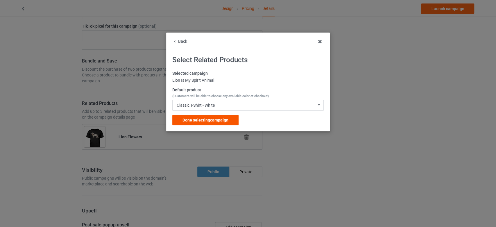
click at [232, 120] on div "Done selecting campaign" at bounding box center [205, 120] width 66 height 10
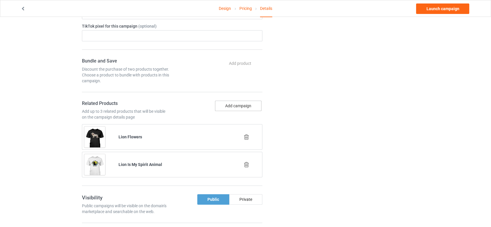
click at [233, 108] on button "Add campaign" at bounding box center [238, 106] width 47 height 10
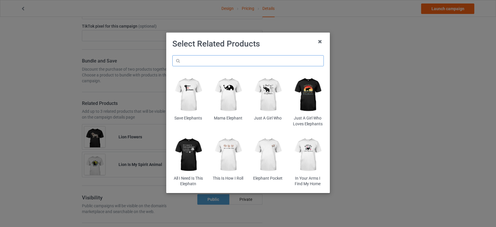
click at [220, 60] on input "text" at bounding box center [247, 60] width 151 height 11
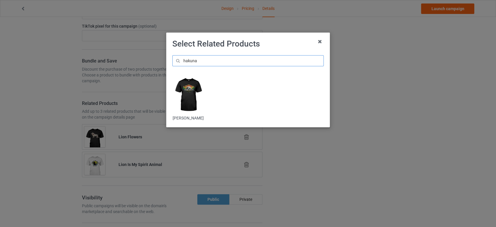
type input "hakuna"
click at [191, 93] on img at bounding box center [188, 95] width 32 height 40
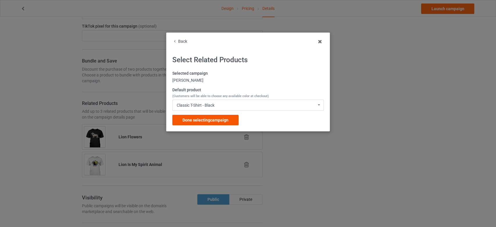
click at [226, 120] on span "Done selecting campaign" at bounding box center [206, 120] width 46 height 5
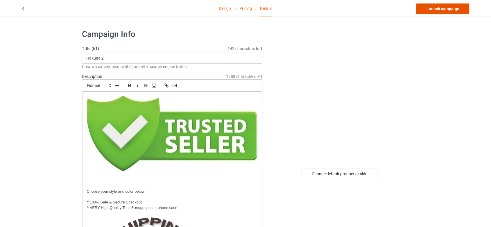
click at [460, 6] on link "Launch campaign" at bounding box center [442, 8] width 53 height 10
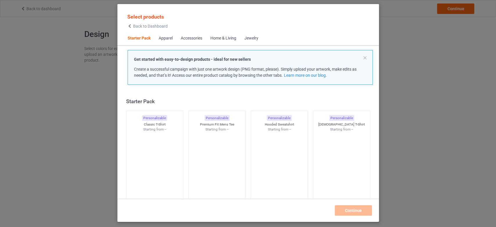
scroll to position [7, 0]
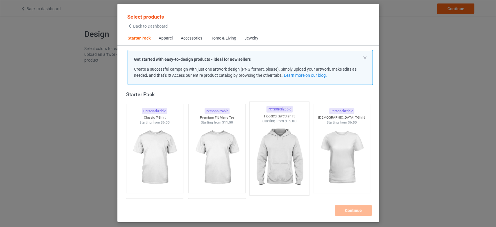
click at [142, 155] on img at bounding box center [155, 157] width 52 height 65
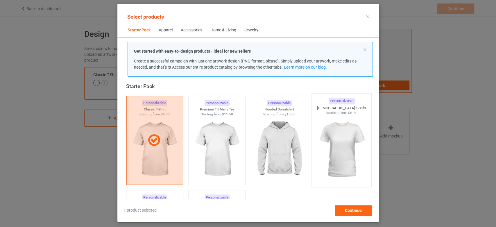
click at [347, 149] on img at bounding box center [341, 150] width 55 height 68
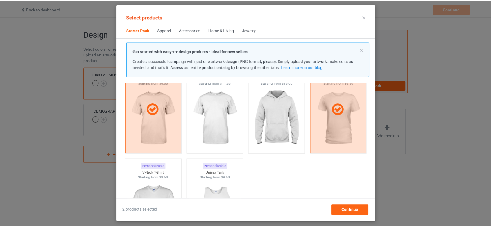
scroll to position [136, 0]
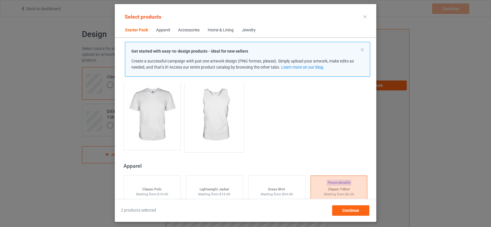
click at [220, 132] on img at bounding box center [214, 115] width 55 height 68
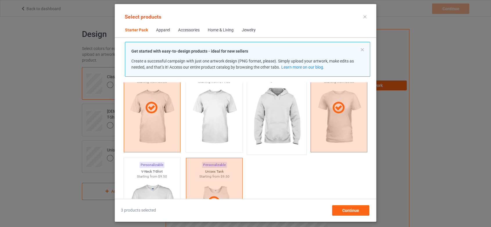
click at [277, 119] on img at bounding box center [276, 117] width 55 height 68
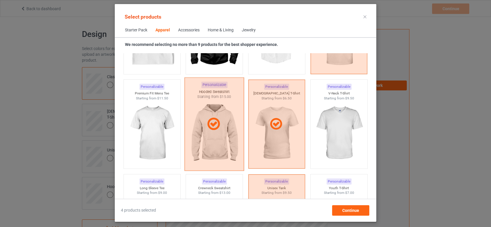
scroll to position [363, 0]
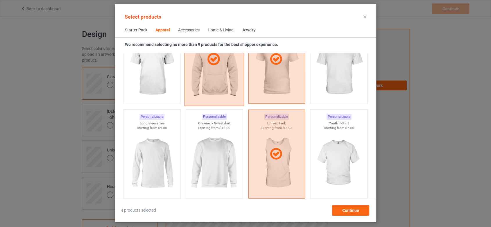
click at [202, 139] on img at bounding box center [214, 163] width 52 height 65
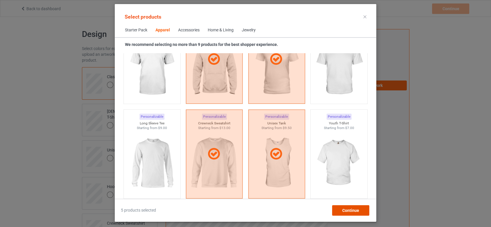
click at [337, 206] on div "Continue" at bounding box center [350, 210] width 37 height 10
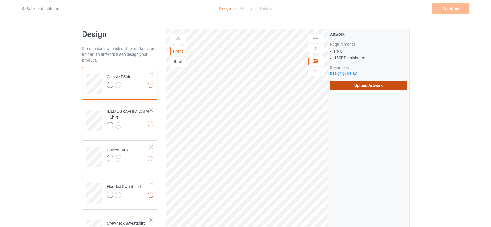
click at [372, 83] on label "Upload Artwork" at bounding box center [368, 86] width 77 height 10
click at [0, 0] on input "Upload Artwork" at bounding box center [0, 0] width 0 height 0
click at [373, 85] on label "Upload Artwork" at bounding box center [368, 86] width 77 height 10
click at [0, 0] on input "Upload Artwork" at bounding box center [0, 0] width 0 height 0
click at [377, 85] on label "Upload Artwork" at bounding box center [368, 86] width 77 height 10
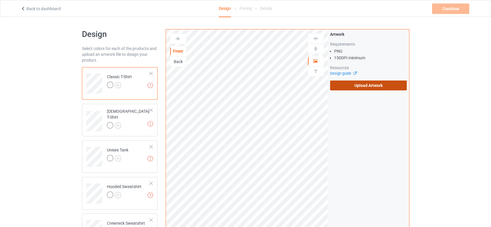
click at [0, 0] on input "Upload Artwork" at bounding box center [0, 0] width 0 height 0
click at [338, 89] on label "Upload Artwork" at bounding box center [368, 86] width 77 height 10
click at [0, 0] on input "Upload Artwork" at bounding box center [0, 0] width 0 height 0
click at [391, 83] on label "Upload Artwork" at bounding box center [368, 86] width 77 height 10
click at [0, 0] on input "Upload Artwork" at bounding box center [0, 0] width 0 height 0
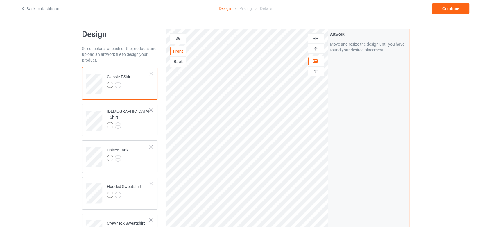
click at [361, 122] on div "Artwork Move and resize the design until you have found your desired placement" at bounding box center [368, 139] width 81 height 221
click at [120, 85] on img at bounding box center [118, 85] width 6 height 6
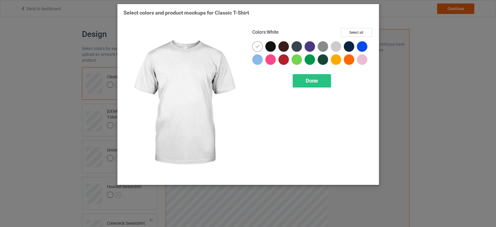
click at [270, 48] on div at bounding box center [270, 46] width 10 height 10
click at [258, 43] on div at bounding box center [257, 46] width 10 height 10
click at [349, 29] on button "Select all" at bounding box center [356, 32] width 31 height 9
click at [310, 85] on div "Done" at bounding box center [312, 80] width 38 height 13
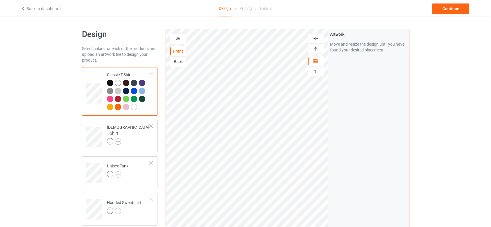
click at [117, 138] on img at bounding box center [118, 141] width 6 height 6
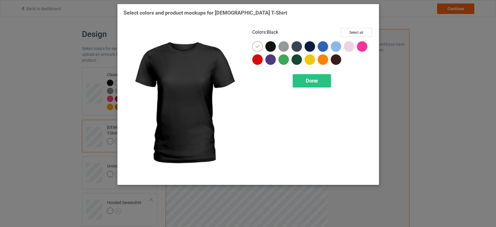
drag, startPoint x: 270, startPoint y: 46, endPoint x: 259, endPoint y: 42, distance: 11.0
click at [270, 46] on div at bounding box center [270, 46] width 10 height 10
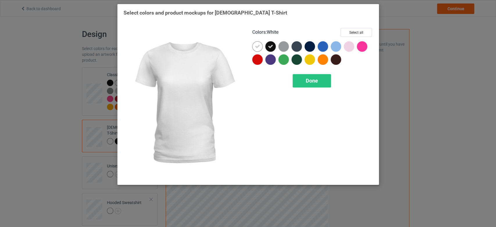
click at [258, 43] on div at bounding box center [257, 46] width 10 height 10
drag, startPoint x: 351, startPoint y: 31, endPoint x: 345, endPoint y: 24, distance: 10.3
click at [352, 32] on button "Select all" at bounding box center [356, 32] width 31 height 9
click at [326, 79] on div "Done" at bounding box center [312, 80] width 38 height 13
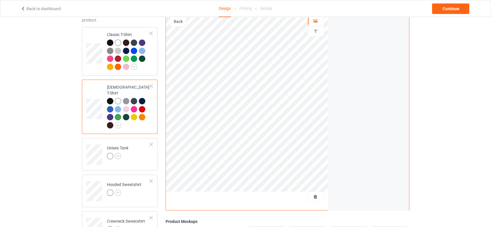
scroll to position [97, 0]
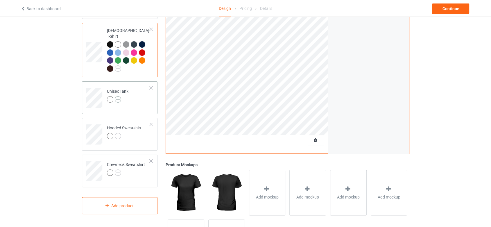
click at [116, 96] on img at bounding box center [118, 99] width 6 height 6
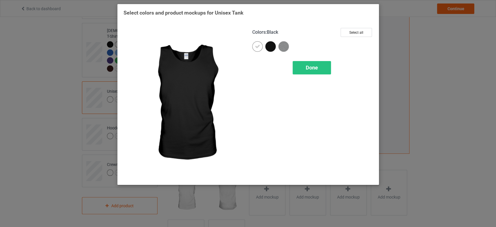
drag, startPoint x: 270, startPoint y: 45, endPoint x: 267, endPoint y: 45, distance: 3.2
click at [270, 45] on div at bounding box center [270, 46] width 10 height 10
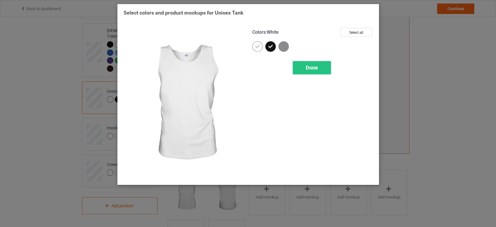
drag, startPoint x: 261, startPoint y: 44, endPoint x: 257, endPoint y: 38, distance: 6.7
click at [260, 44] on div at bounding box center [257, 46] width 10 height 10
drag, startPoint x: 365, startPoint y: 32, endPoint x: 334, endPoint y: 53, distance: 37.0
click at [364, 32] on button "Select all" at bounding box center [356, 32] width 31 height 9
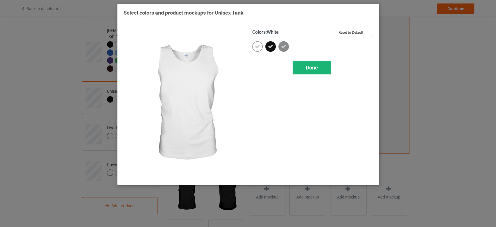
click at [325, 63] on div "Done" at bounding box center [312, 67] width 38 height 13
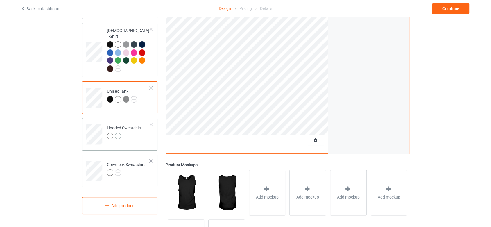
click at [121, 133] on img at bounding box center [118, 136] width 6 height 6
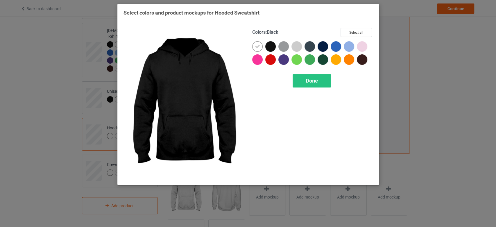
click at [268, 46] on div at bounding box center [270, 46] width 10 height 10
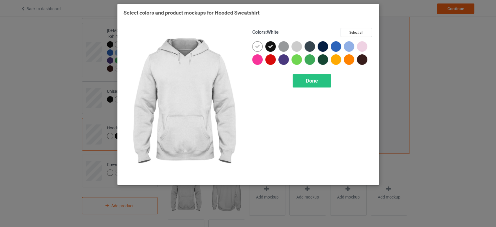
click at [258, 45] on icon at bounding box center [257, 46] width 5 height 5
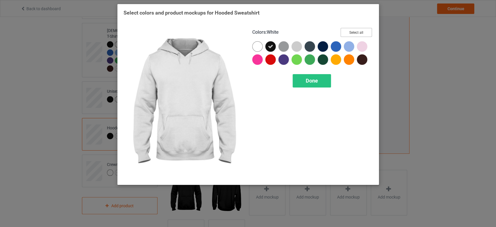
click at [357, 30] on button "Select all" at bounding box center [356, 32] width 31 height 9
click at [319, 83] on div "Done" at bounding box center [312, 80] width 38 height 13
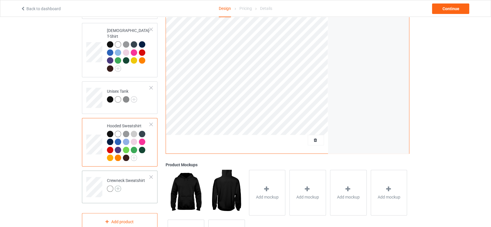
click at [120, 186] on img at bounding box center [118, 189] width 6 height 6
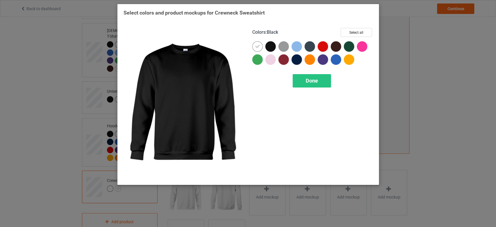
click at [267, 46] on div at bounding box center [270, 46] width 10 height 10
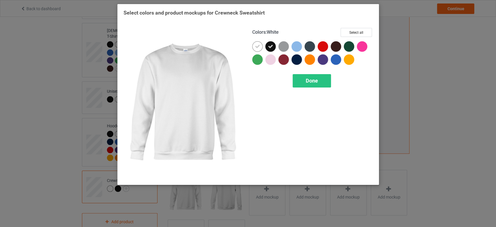
click at [257, 44] on icon at bounding box center [257, 46] width 5 height 5
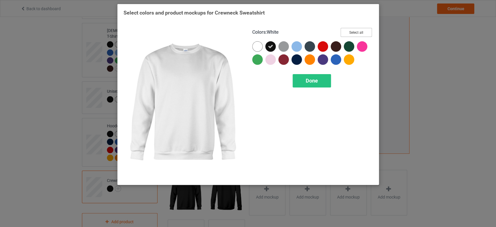
drag, startPoint x: 357, startPoint y: 30, endPoint x: 331, endPoint y: 2, distance: 37.9
click at [356, 29] on button "Select all" at bounding box center [356, 32] width 31 height 9
click at [314, 80] on span "Done" at bounding box center [312, 81] width 12 height 6
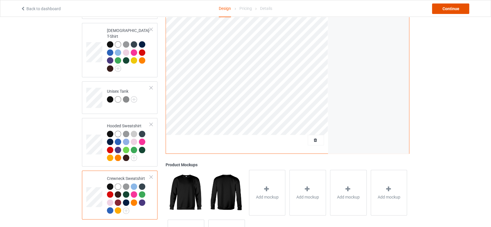
click at [465, 9] on div "Continue" at bounding box center [450, 8] width 37 height 10
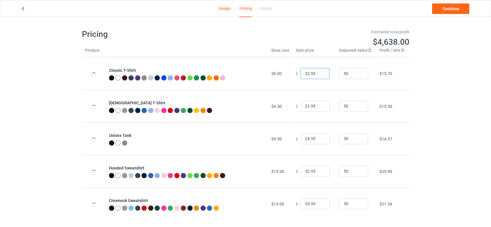
drag, startPoint x: 305, startPoint y: 74, endPoint x: 305, endPoint y: 70, distance: 3.5
click at [305, 73] on input "22.95" at bounding box center [315, 73] width 29 height 11
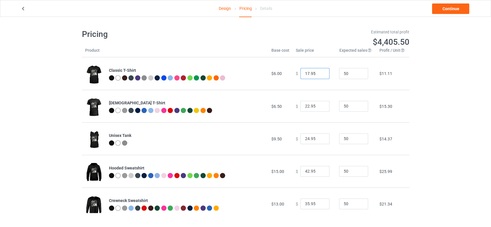
type input "17.95"
click at [306, 106] on input "22.95" at bounding box center [315, 106] width 29 height 11
type input "19.95"
click at [307, 137] on input "24.95" at bounding box center [315, 138] width 29 height 11
type input "21.95"
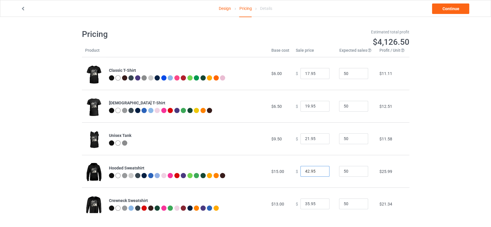
click at [307, 171] on input "42.95" at bounding box center [315, 171] width 29 height 11
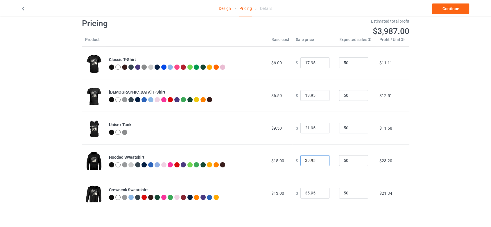
scroll to position [17, 0]
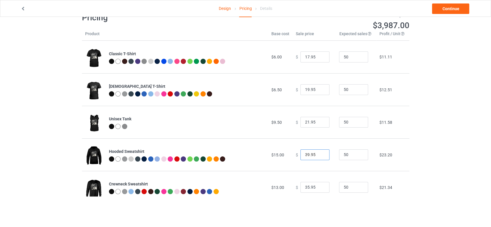
type input "39.95"
click at [305, 187] on input "35.95" at bounding box center [315, 187] width 29 height 11
type input "31.95"
click at [457, 8] on link "Continue" at bounding box center [450, 8] width 37 height 10
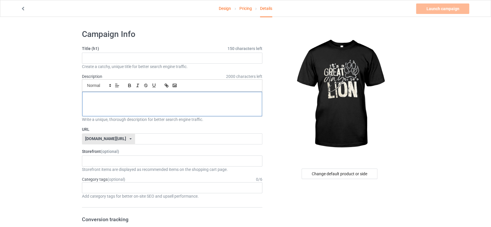
click at [149, 93] on div at bounding box center [172, 104] width 180 height 24
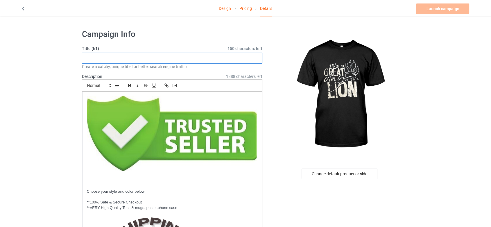
click at [163, 56] on input "text" at bounding box center [172, 58] width 181 height 11
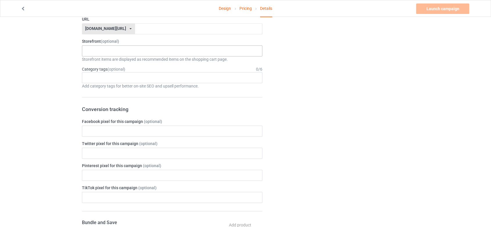
scroll to position [323, 0]
type input "It's A Great Day To Be A Lion"
click at [170, 25] on input "text" at bounding box center [198, 28] width 127 height 11
type input "greatlion"
click at [154, 50] on div "Lion Store Elephants Store 68a1c5bf736d4e002f88bf6d 67cdd63be0c09c003048241a" at bounding box center [172, 50] width 181 height 11
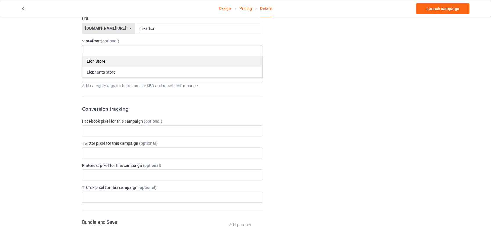
click at [151, 63] on div "Lion Store" at bounding box center [172, 61] width 180 height 11
click at [150, 80] on div "Age > [DEMOGRAPHIC_DATA] > 1 Age > [DEMOGRAPHIC_DATA] Months > 1 Month Age > [D…" at bounding box center [172, 77] width 181 height 11
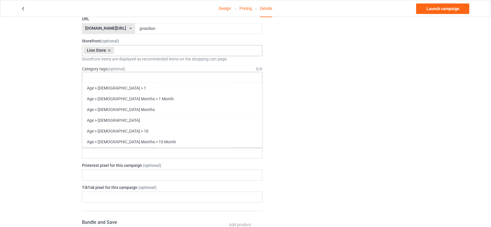
scroll to position [24949, 0]
click at [199, 212] on div "Lions" at bounding box center [172, 217] width 180 height 11
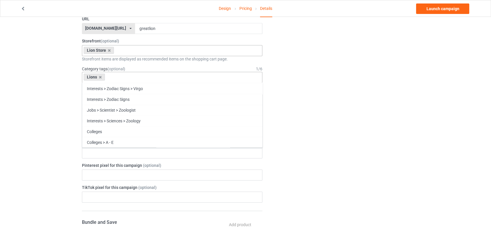
scroll to position [24938, 0]
click at [290, 119] on div "Change default product or side" at bounding box center [340, 101] width 147 height 799
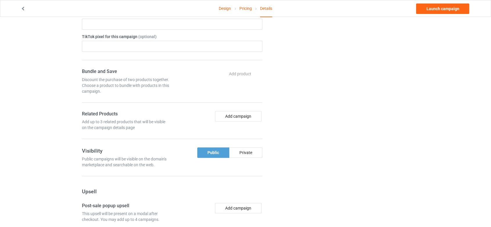
scroll to position [484, 0]
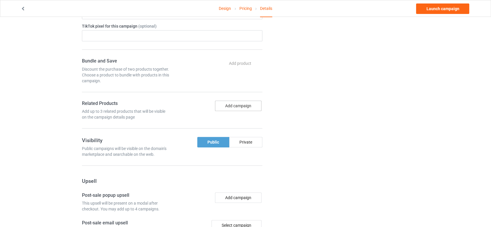
click at [251, 101] on button "Add campaign" at bounding box center [238, 106] width 47 height 10
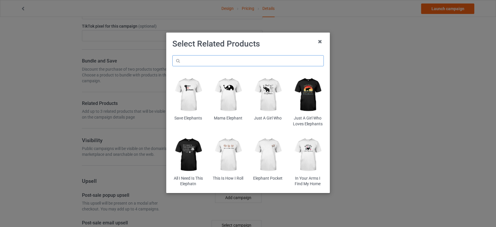
click at [240, 65] on input "text" at bounding box center [247, 60] width 151 height 11
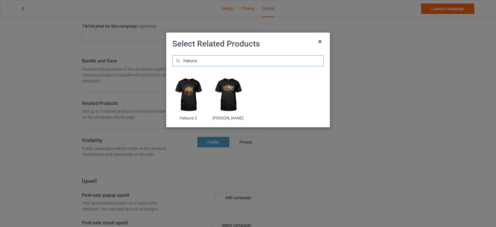
type input "hakuna"
click at [233, 86] on img at bounding box center [228, 95] width 32 height 40
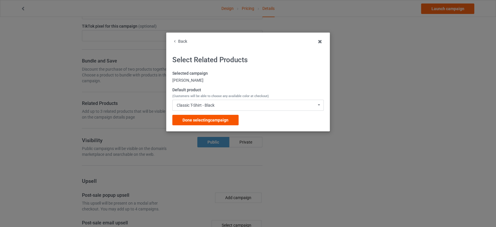
click at [230, 120] on div "Done selecting campaign" at bounding box center [205, 120] width 66 height 10
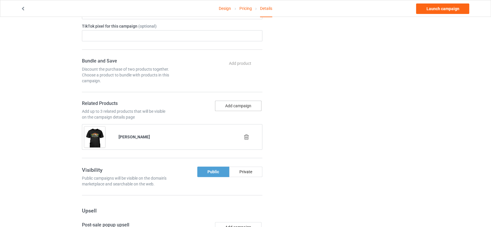
click at [243, 105] on button "Add campaign" at bounding box center [238, 106] width 47 height 10
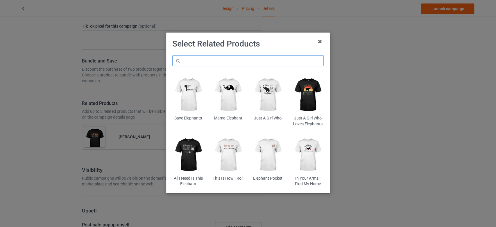
click at [228, 58] on input "text" at bounding box center [247, 60] width 151 height 11
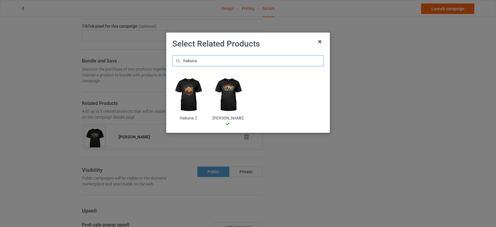
type input "hakuna"
click at [195, 93] on img at bounding box center [188, 95] width 32 height 40
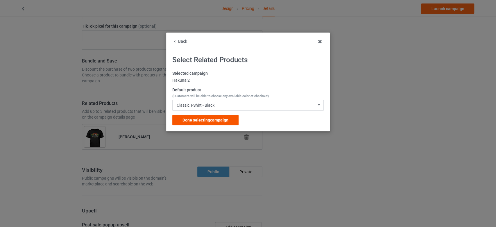
click at [213, 122] on span "Done selecting campaign" at bounding box center [206, 120] width 46 height 5
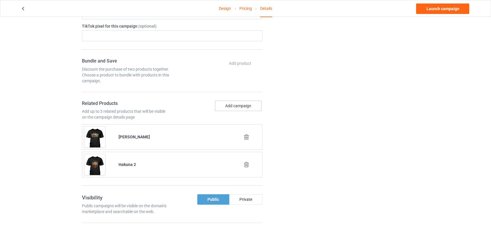
click at [240, 106] on button "Add campaign" at bounding box center [238, 106] width 47 height 10
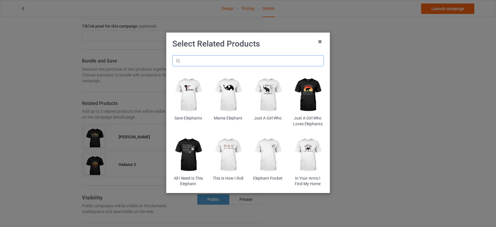
click at [246, 60] on input "text" at bounding box center [247, 60] width 151 height 11
type input "lion"
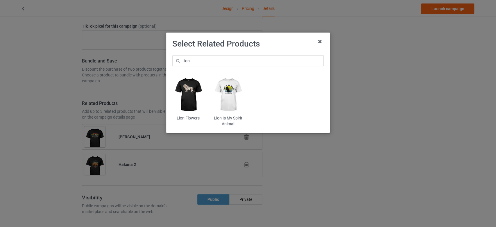
click at [232, 89] on img at bounding box center [228, 95] width 32 height 40
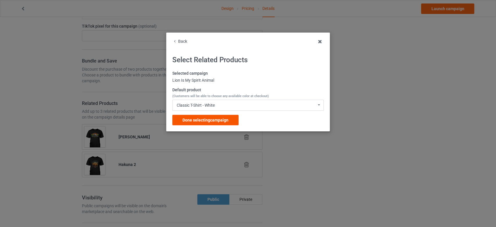
click at [219, 120] on span "Done selecting campaign" at bounding box center [206, 120] width 46 height 5
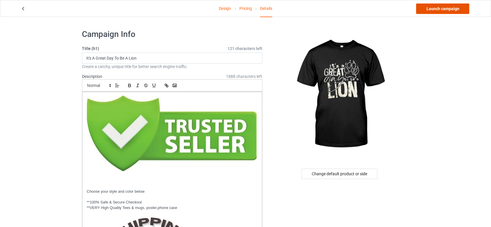
click at [443, 9] on link "Launch campaign" at bounding box center [442, 8] width 53 height 10
